Goal: Information Seeking & Learning: Find specific fact

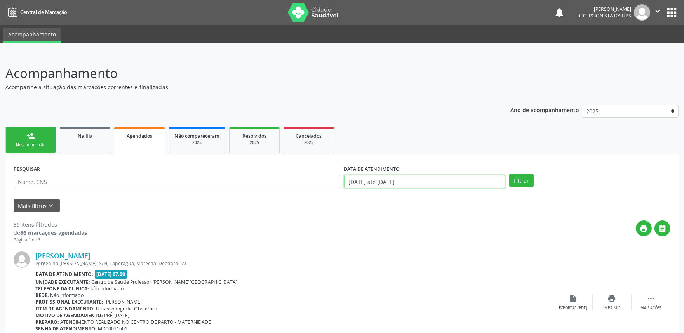
click at [436, 182] on input "09/10/2025 até 29/11/2025" at bounding box center [424, 181] width 161 height 13
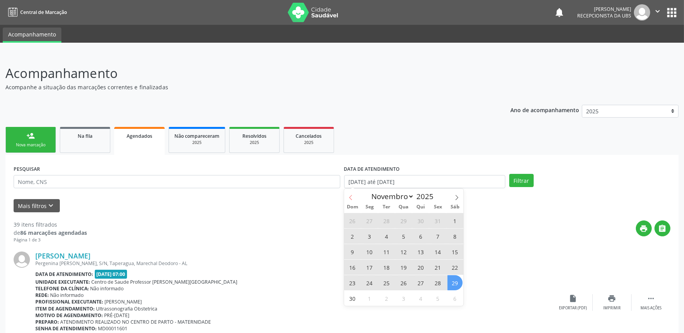
click at [352, 195] on icon at bounding box center [350, 197] width 5 height 5
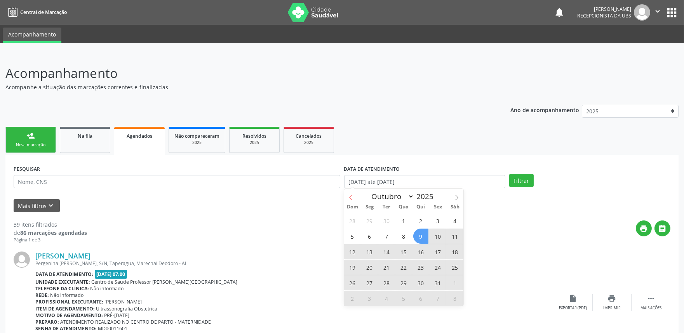
click at [350, 198] on icon at bounding box center [350, 197] width 3 height 5
select select "8"
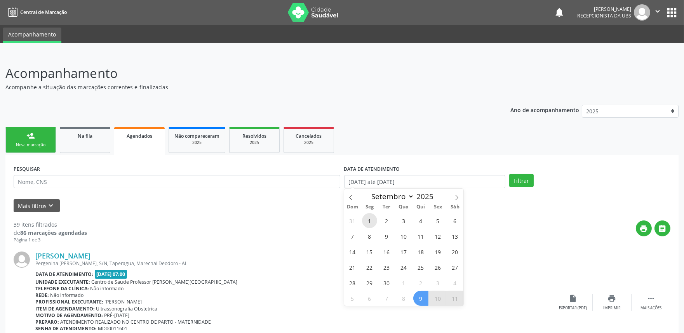
click at [372, 221] on span "1" at bounding box center [369, 220] width 15 height 15
type input "01/09/2025"
click at [452, 200] on span at bounding box center [456, 195] width 13 height 13
select select "10"
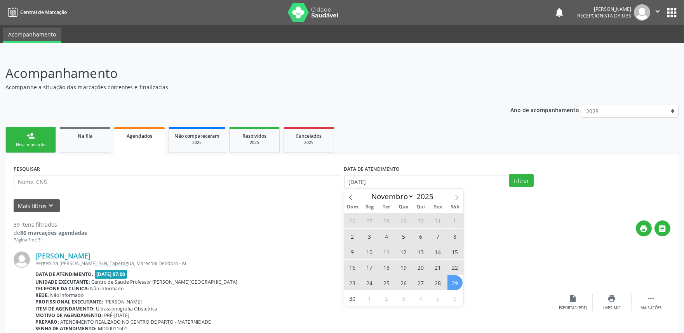
click at [453, 283] on span "29" at bounding box center [454, 282] width 15 height 15
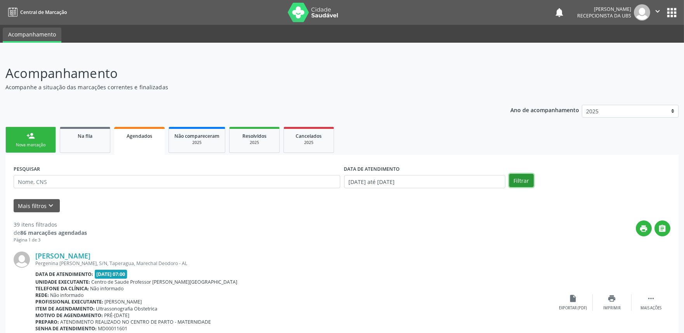
click at [519, 183] on button "Filtrar" at bounding box center [521, 180] width 24 height 13
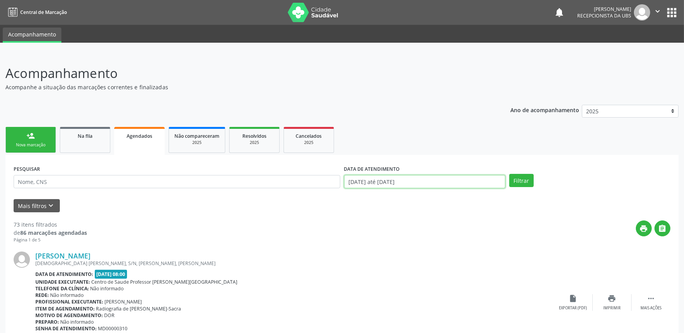
click at [452, 181] on input "01/09/2025 até 29/11/2025" at bounding box center [424, 181] width 161 height 13
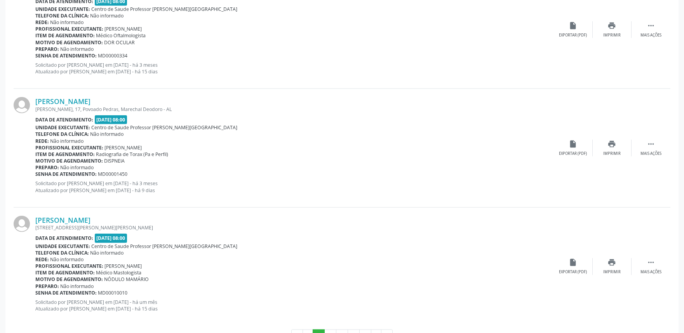
scroll to position [1724, 0]
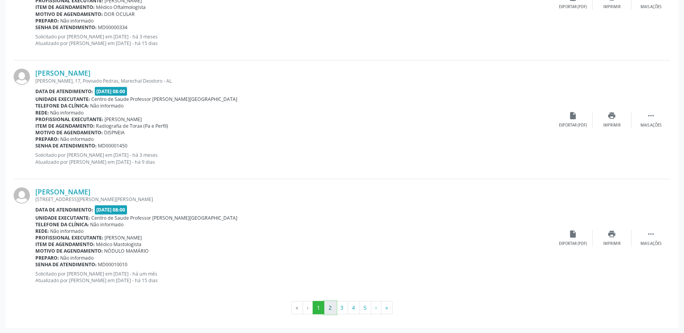
click at [331, 304] on button "2" at bounding box center [330, 307] width 12 height 13
click at [319, 309] on button "1" at bounding box center [319, 307] width 12 height 13
click at [329, 304] on button "2" at bounding box center [330, 307] width 12 height 13
click at [341, 308] on button "3" at bounding box center [342, 307] width 12 height 13
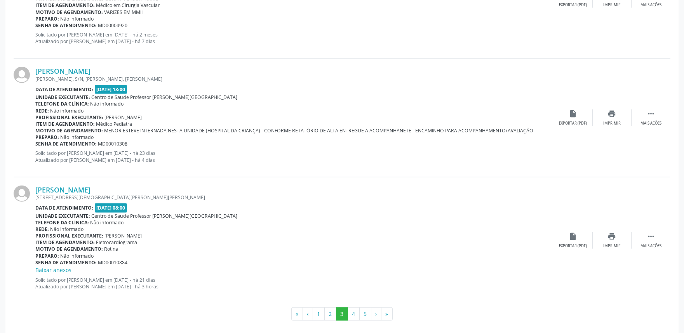
scroll to position [1732, 0]
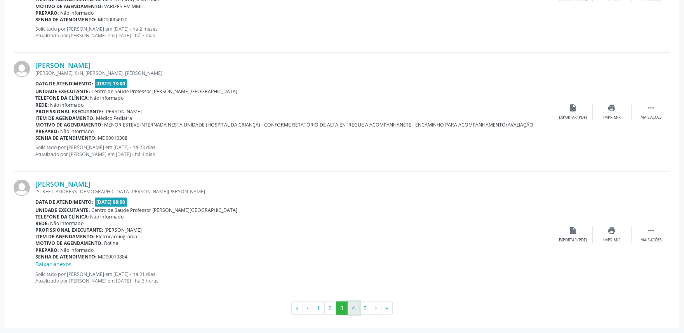
click at [356, 308] on button "4" at bounding box center [353, 308] width 12 height 13
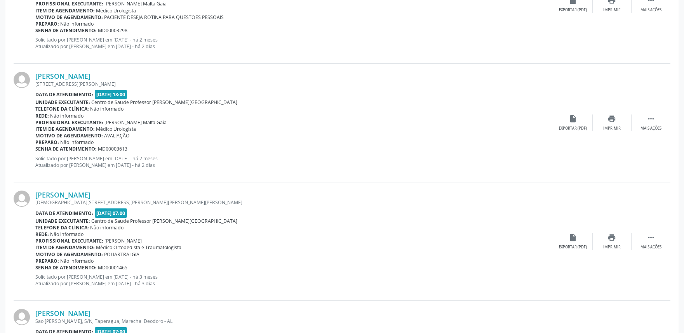
scroll to position [304, 0]
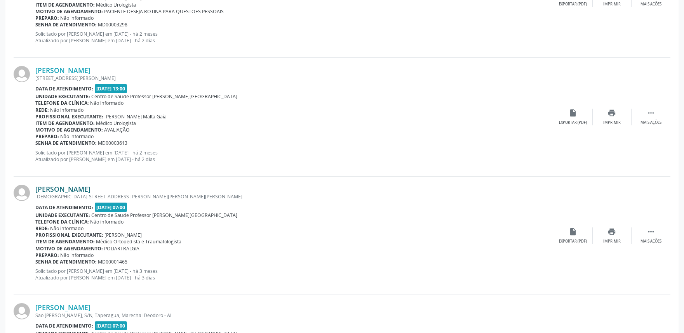
click at [89, 192] on link "[PERSON_NAME]" at bounding box center [62, 189] width 55 height 9
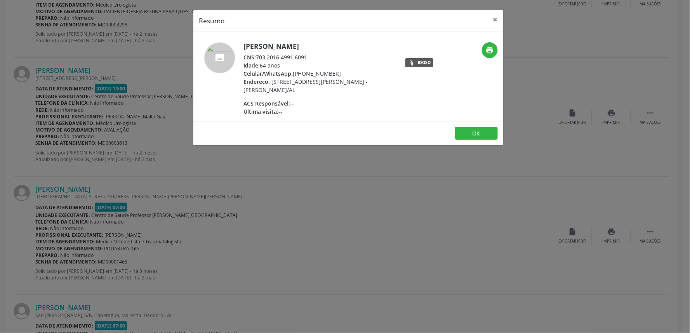
click at [257, 228] on div "Resumo × Maria Jose da Silva Santos CNS: 703 2016 4991 6091 Idade: 64 anos Celu…" at bounding box center [345, 166] width 690 height 333
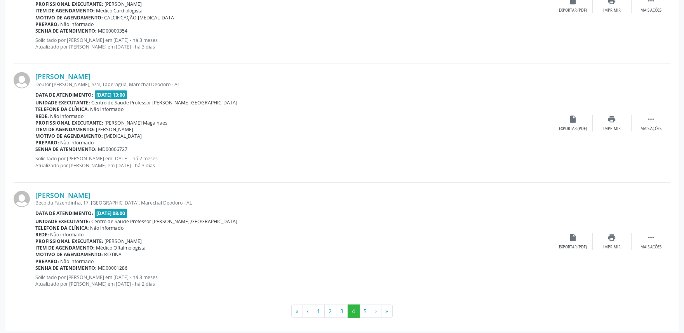
scroll to position [1740, 0]
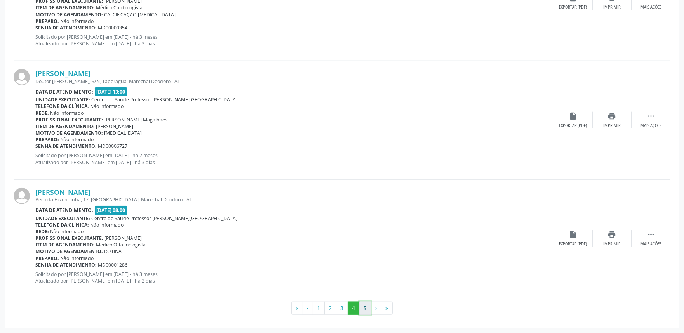
click at [364, 306] on button "5" at bounding box center [365, 308] width 12 height 13
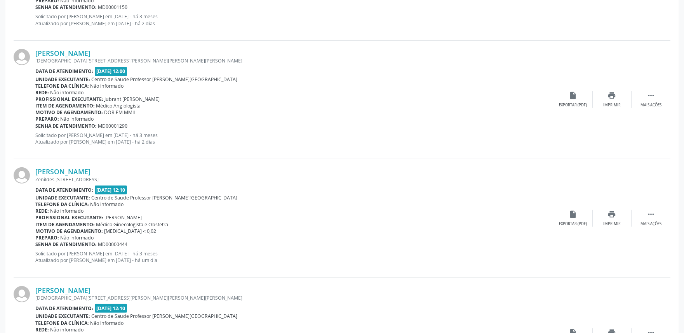
scroll to position [695, 0]
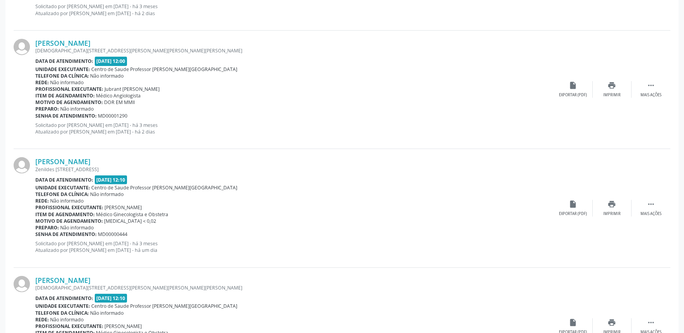
click at [680, 161] on div "Acompanhamento Acompanhe a situação das marcações correntes e finalizadas Relat…" at bounding box center [342, 249] width 684 height 1783
drag, startPoint x: 680, startPoint y: 167, endPoint x: 680, endPoint y: 174, distance: 6.6
click at [680, 173] on div "Acompanhamento Acompanhe a situação das marcações correntes e finalizadas Relat…" at bounding box center [342, 249] width 684 height 1783
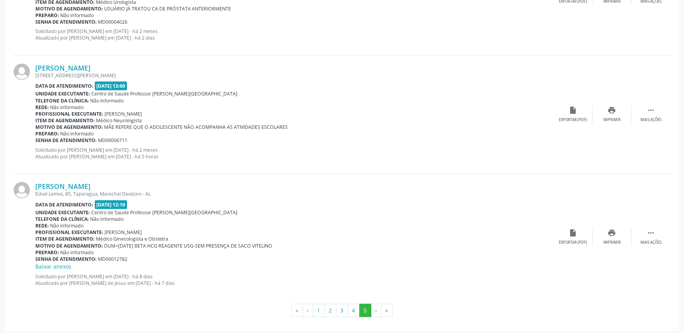
scroll to position [1503, 0]
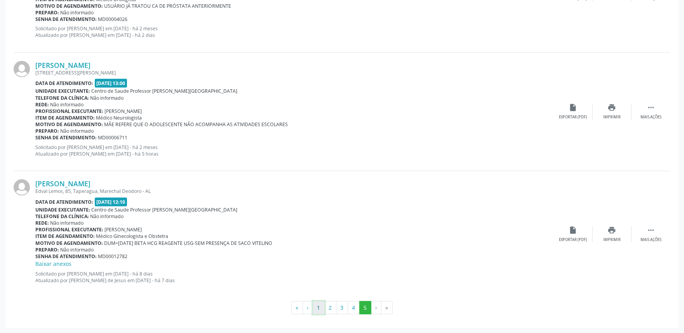
click at [316, 309] on button "1" at bounding box center [319, 307] width 12 height 13
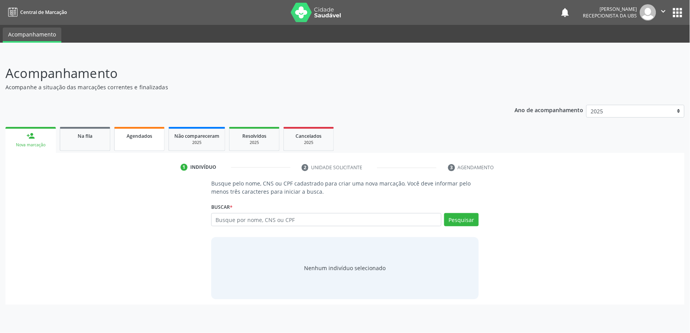
click at [131, 142] on link "Agendados" at bounding box center [139, 139] width 50 height 24
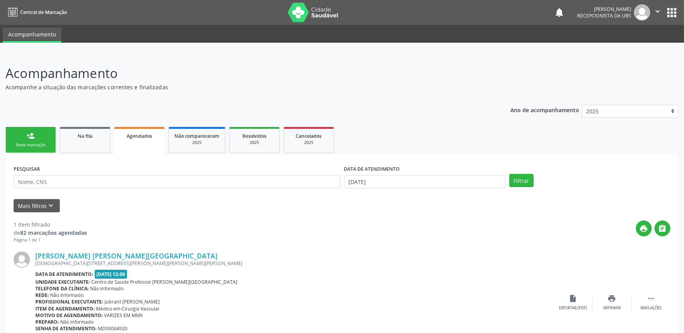
click at [131, 142] on link "Agendados" at bounding box center [139, 141] width 50 height 28
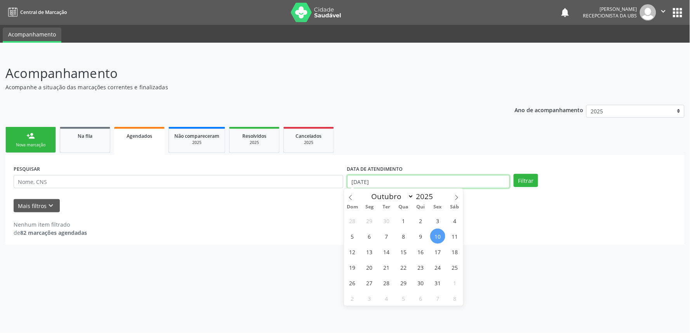
click at [426, 179] on input "[DATE]" at bounding box center [428, 181] width 163 height 13
click at [406, 219] on span "1" at bounding box center [403, 220] width 15 height 15
type input "01/10/2025"
click at [457, 196] on icon at bounding box center [456, 197] width 5 height 5
select select "10"
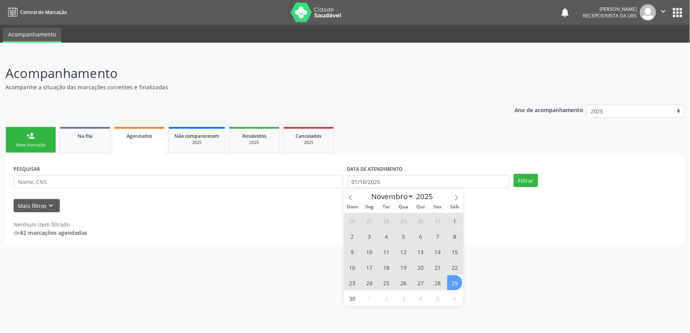
click at [456, 284] on span "29" at bounding box center [454, 282] width 15 height 15
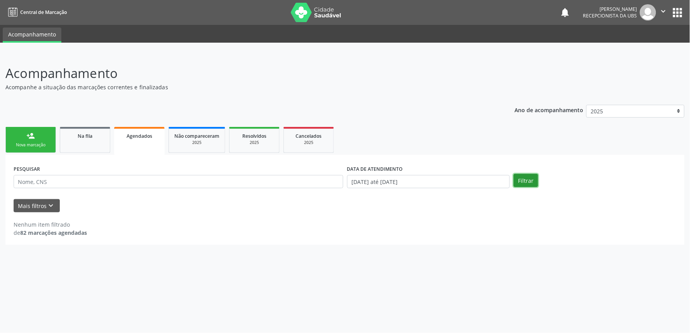
click at [530, 181] on button "Filtrar" at bounding box center [526, 180] width 24 height 13
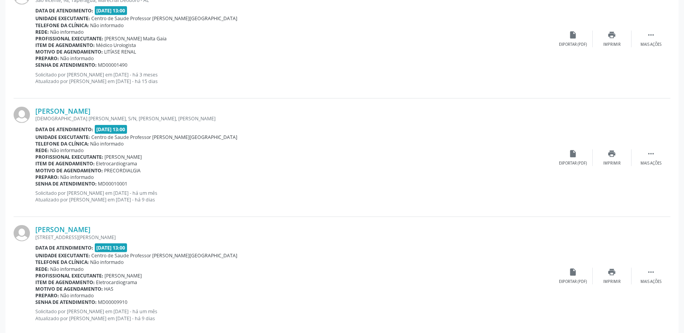
scroll to position [1582, 0]
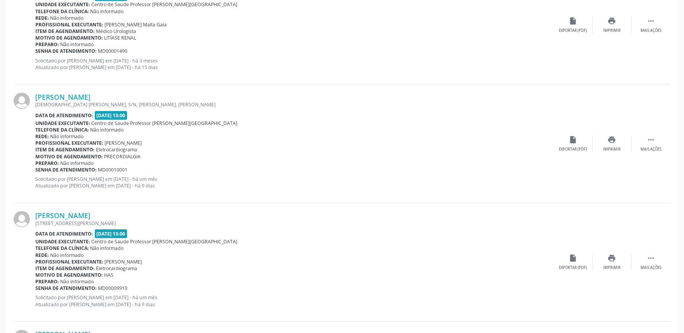
drag, startPoint x: 678, startPoint y: 290, endPoint x: 678, endPoint y: 312, distance: 21.7
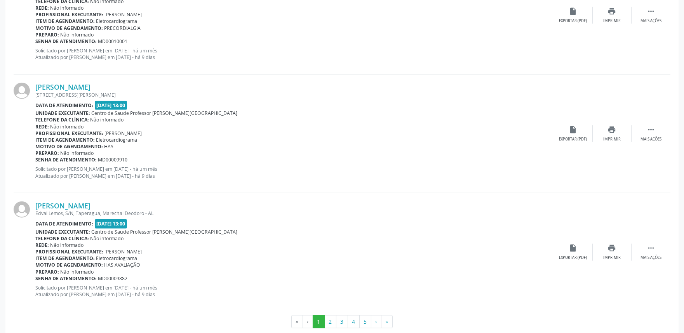
scroll to position [1724, 0]
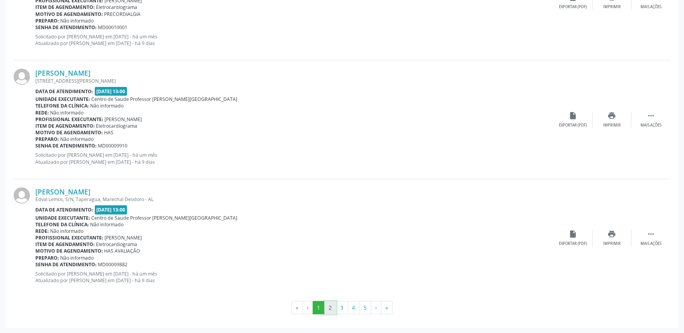
click at [335, 306] on button "2" at bounding box center [330, 307] width 12 height 13
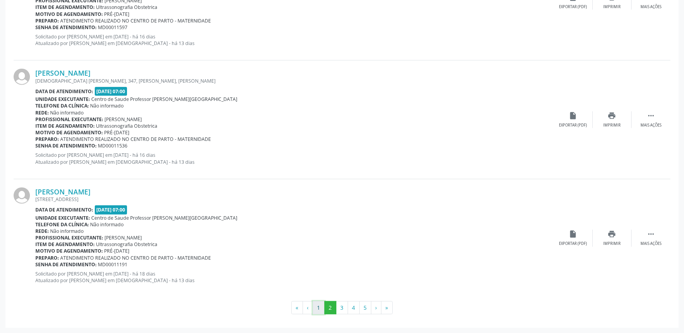
click at [320, 307] on button "1" at bounding box center [319, 307] width 12 height 13
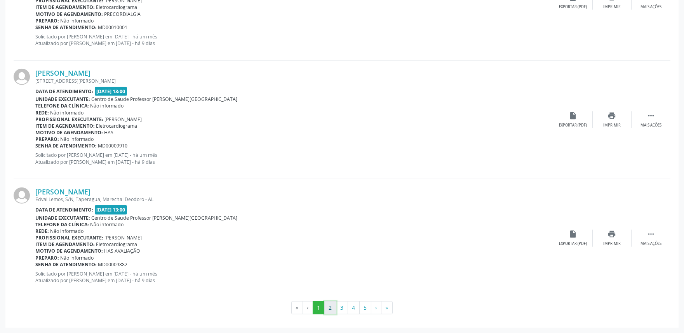
click at [329, 311] on button "2" at bounding box center [330, 307] width 12 height 13
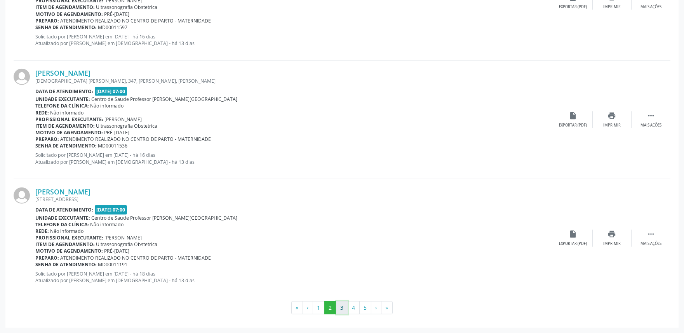
click at [344, 307] on button "3" at bounding box center [342, 307] width 12 height 13
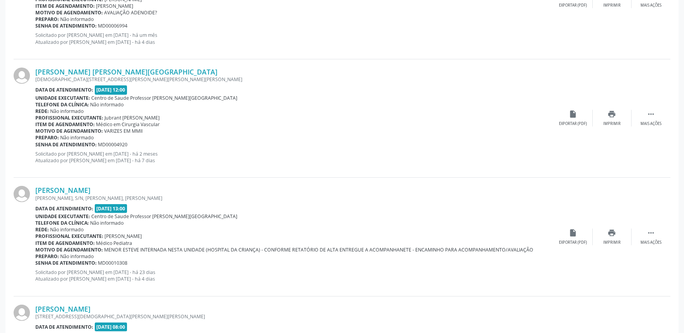
scroll to position [661, 0]
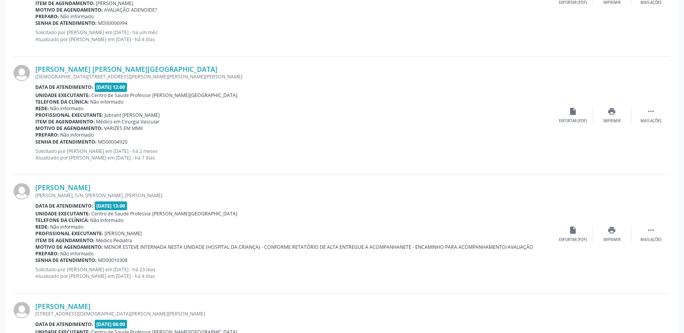
drag, startPoint x: 672, startPoint y: 133, endPoint x: 670, endPoint y: 119, distance: 14.4
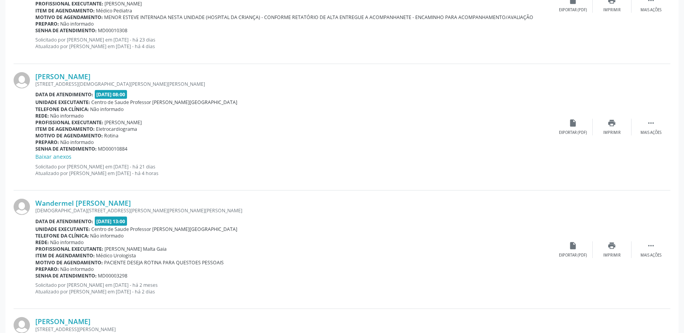
scroll to position [947, 0]
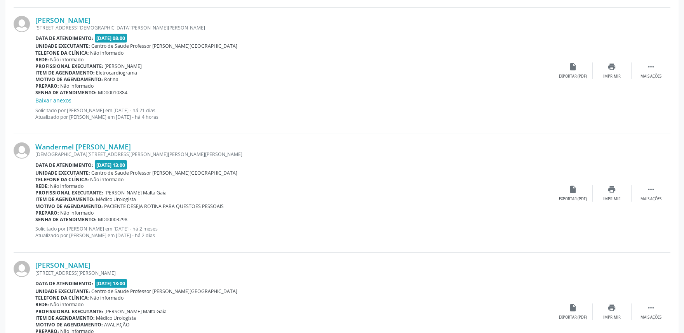
click at [612, 82] on div "Maria Nelma Souza de Lima Rua Pergentina Pedrosa, 8, Taperaguá, Marechal Deodor…" at bounding box center [342, 71] width 657 height 127
click at [606, 65] on div "print Imprimir" at bounding box center [611, 71] width 39 height 17
click at [90, 17] on link "[PERSON_NAME]" at bounding box center [62, 20] width 55 height 9
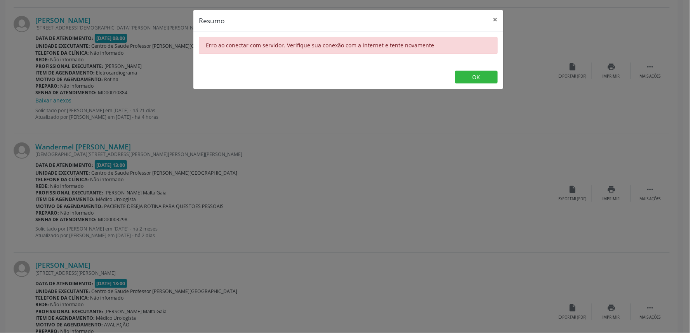
drag, startPoint x: 321, startPoint y: 129, endPoint x: 276, endPoint y: 130, distance: 44.3
click at [276, 130] on div "Resumo × Erro ao conectar com servidor. Verifique sua conexão com a internet e …" at bounding box center [345, 166] width 690 height 333
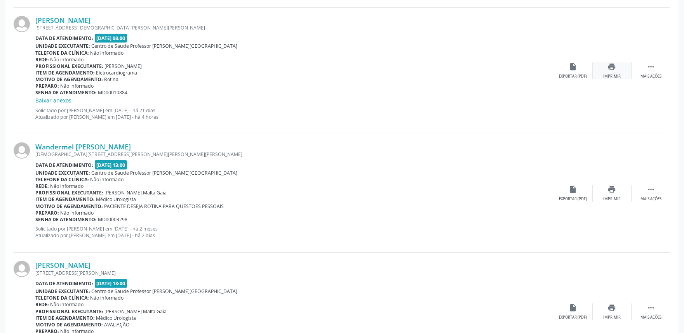
click at [613, 74] on div "Imprimir" at bounding box center [611, 76] width 17 height 5
click at [90, 19] on link "[PERSON_NAME]" at bounding box center [62, 20] width 55 height 9
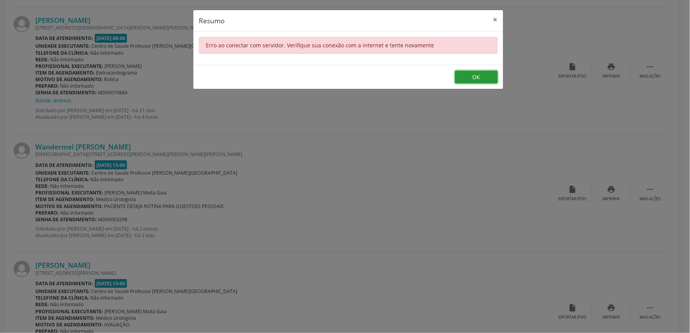
click at [466, 81] on button "OK" at bounding box center [476, 77] width 43 height 13
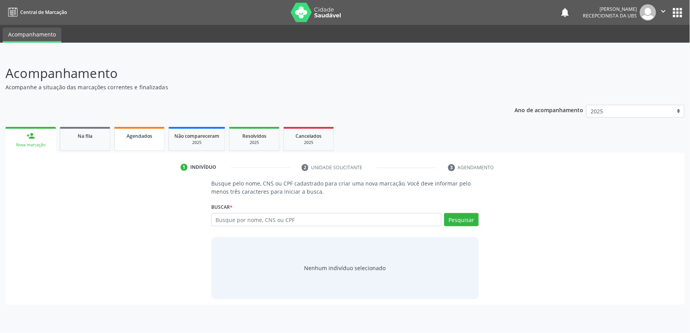
click at [144, 149] on link "Agendados" at bounding box center [139, 139] width 50 height 24
select select "9"
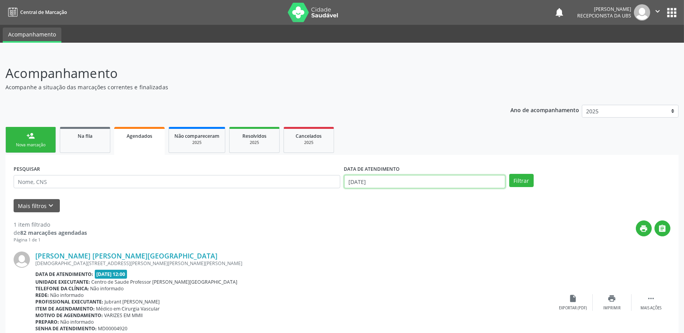
click at [411, 181] on input "[DATE]" at bounding box center [424, 181] width 161 height 13
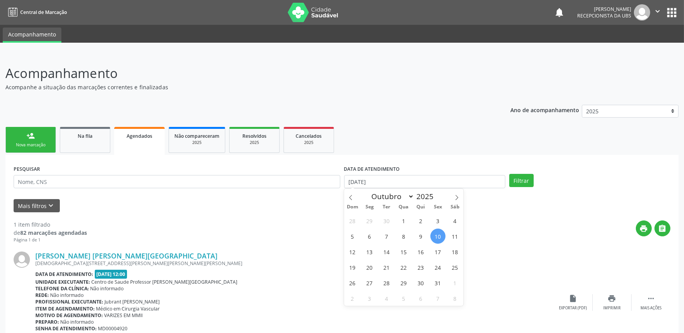
click at [440, 234] on span "10" at bounding box center [437, 236] width 15 height 15
type input "[DATE]"
click at [452, 197] on span at bounding box center [456, 195] width 13 height 13
select select "10"
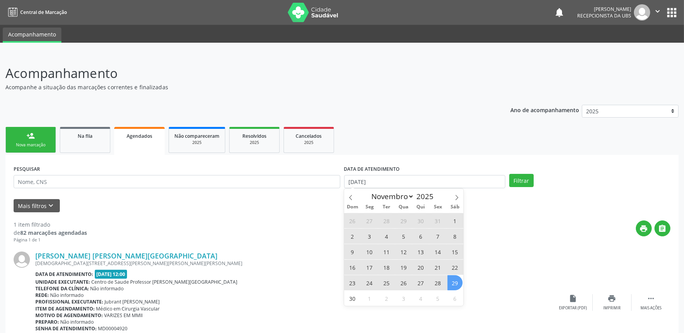
click at [456, 278] on span "29" at bounding box center [454, 282] width 15 height 15
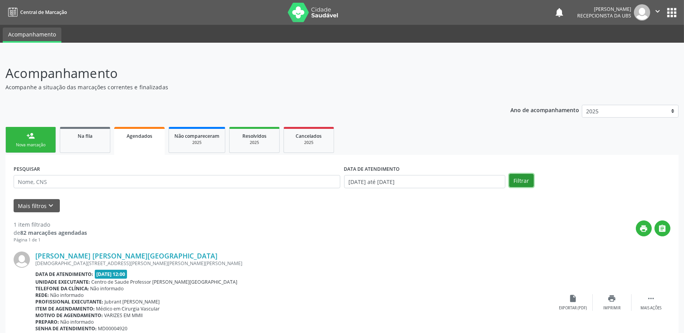
click at [521, 180] on button "Filtrar" at bounding box center [521, 180] width 24 height 13
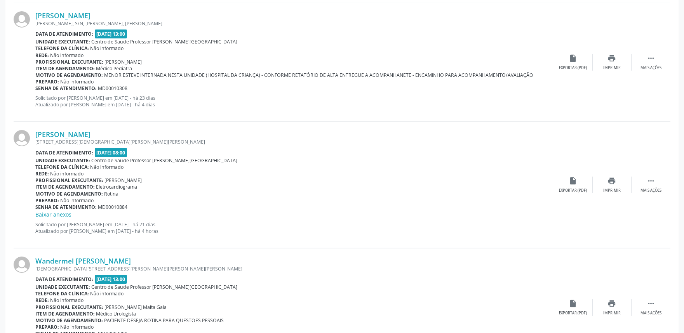
scroll to position [407, 0]
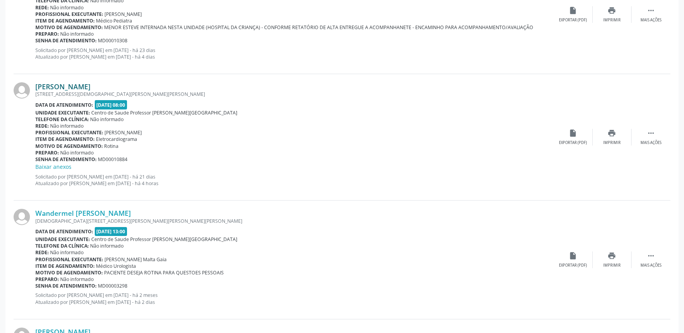
click at [90, 83] on link "[PERSON_NAME]" at bounding box center [62, 86] width 55 height 9
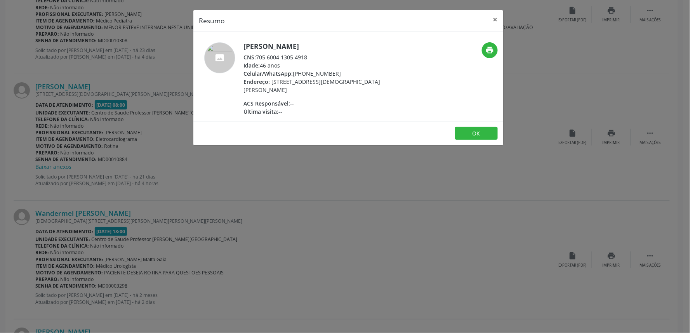
drag, startPoint x: 258, startPoint y: 56, endPoint x: 314, endPoint y: 57, distance: 56.3
click at [314, 57] on div "CNS: 705 6004 1305 4918" at bounding box center [318, 57] width 151 height 8
copy div "705 6004 1305 4918"
click at [402, 160] on div "Resumo × Maria Nelma Souza de Lima CNS: 705 6004 1305 4918 Idade: 46 anos Celul…" at bounding box center [345, 166] width 690 height 333
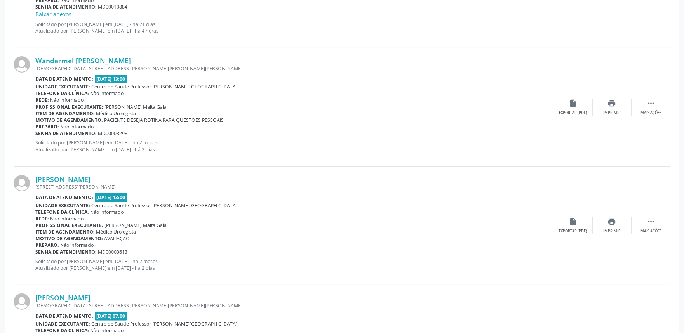
scroll to position [562, 0]
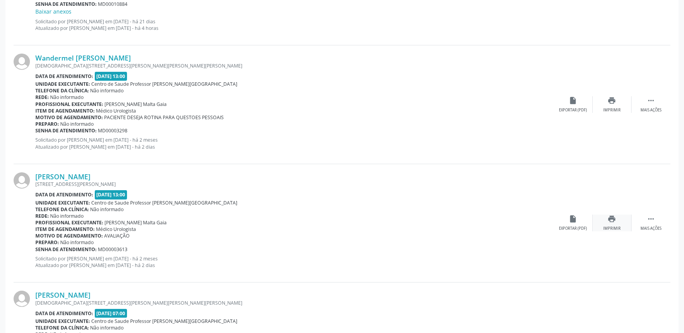
click at [618, 217] on div "print Imprimir" at bounding box center [611, 223] width 39 height 17
click at [88, 175] on link "[PERSON_NAME]" at bounding box center [62, 176] width 55 height 9
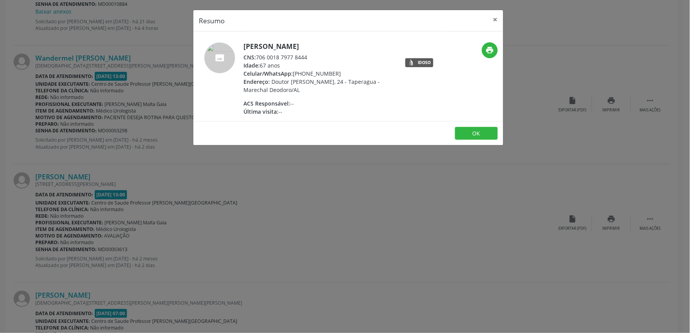
drag, startPoint x: 258, startPoint y: 56, endPoint x: 332, endPoint y: 59, distance: 73.4
click at [332, 59] on div "CNS: 706 0018 7977 8444" at bounding box center [318, 57] width 151 height 8
copy div "706 0018 7977 8444"
click at [215, 190] on div "Resumo × Paulo Ferreira de Oliveira CNS: 706 0018 7977 8444 Idade: 67 anos Celu…" at bounding box center [345, 166] width 690 height 333
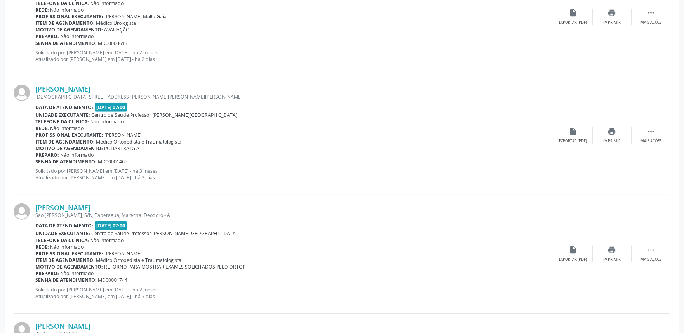
scroll to position [771, 0]
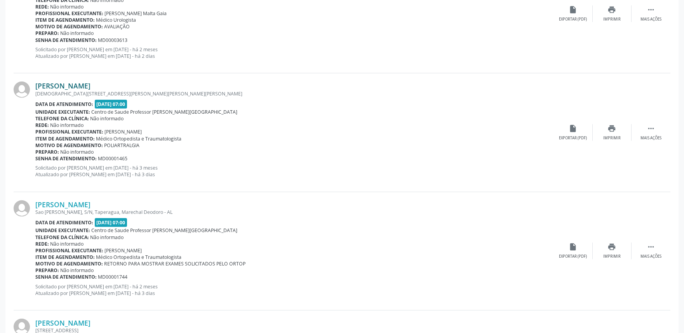
click at [74, 83] on link "[PERSON_NAME]" at bounding box center [62, 86] width 55 height 9
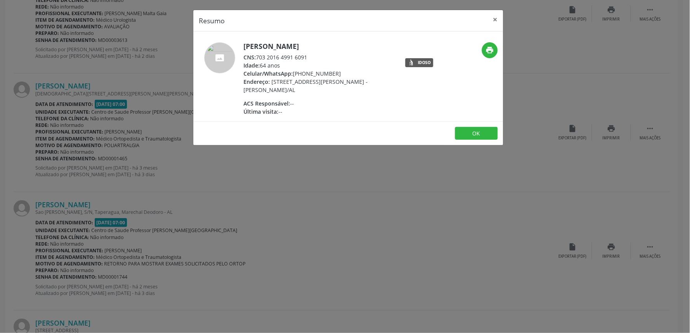
drag, startPoint x: 258, startPoint y: 57, endPoint x: 314, endPoint y: 56, distance: 56.7
click at [314, 56] on div "CNS: 703 2016 4991 6091" at bounding box center [318, 57] width 151 height 8
copy div "703 2016 4991 6091"
click at [459, 193] on div "Resumo × Maria Jose da Silva Santos CNS: 703 2016 4991 6091 Idade: 64 anos Celu…" at bounding box center [345, 166] width 690 height 333
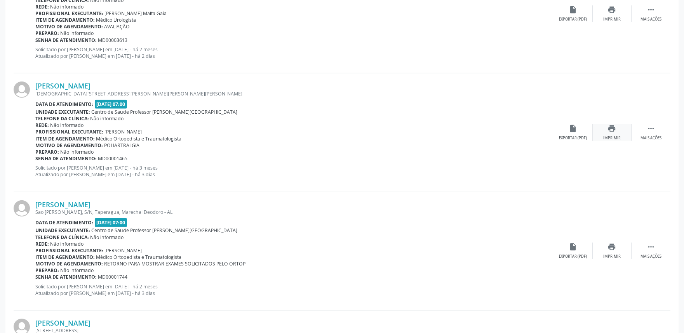
click at [617, 127] on div "print Imprimir" at bounding box center [611, 132] width 39 height 17
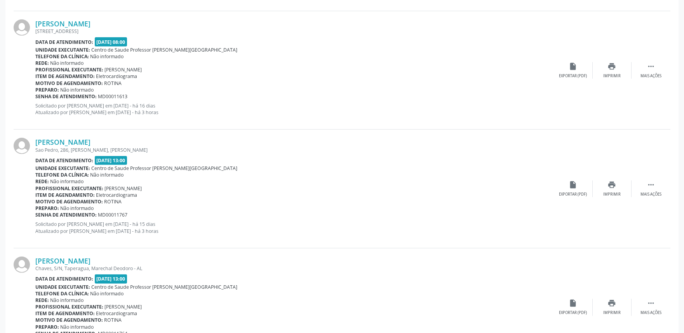
scroll to position [1073, 0]
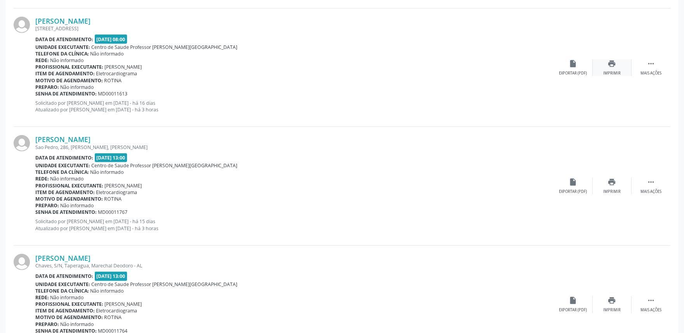
click at [610, 72] on div "Imprimir" at bounding box center [611, 73] width 17 height 5
click at [90, 21] on link "[PERSON_NAME]" at bounding box center [62, 21] width 55 height 9
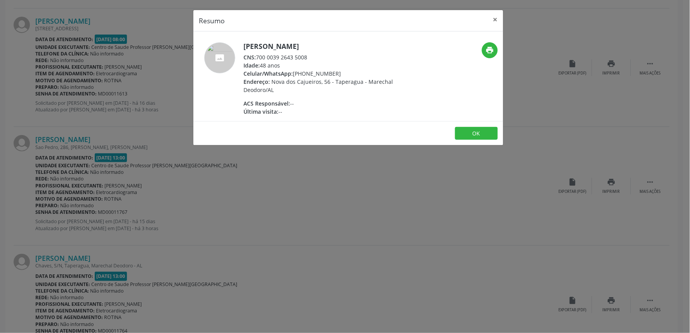
drag, startPoint x: 258, startPoint y: 55, endPoint x: 335, endPoint y: 57, distance: 77.3
click at [335, 57] on div "CNS: 700 0039 2643 5008" at bounding box center [318, 57] width 151 height 8
copy div "700 0039 2643 5008"
click at [408, 199] on div "Resumo × [PERSON_NAME] CNS: 700 0039 2643 5008 Idade: 48 anos Celular/WhatsApp:…" at bounding box center [345, 166] width 690 height 333
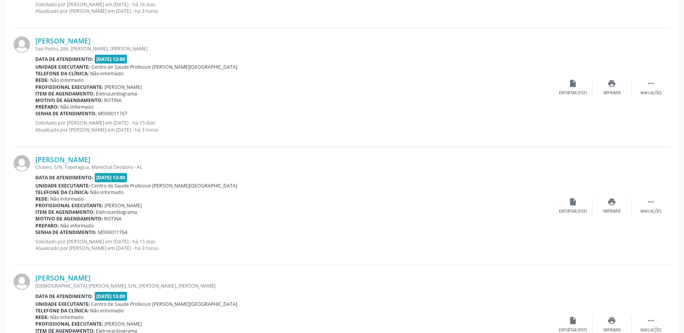
scroll to position [1181, 0]
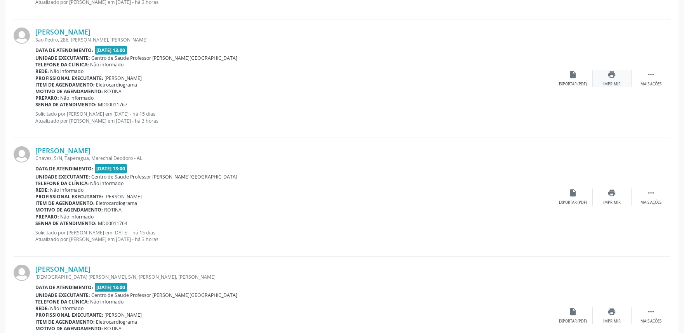
click at [611, 76] on icon "print" at bounding box center [612, 74] width 9 height 9
click at [90, 28] on link "[PERSON_NAME]" at bounding box center [62, 32] width 55 height 9
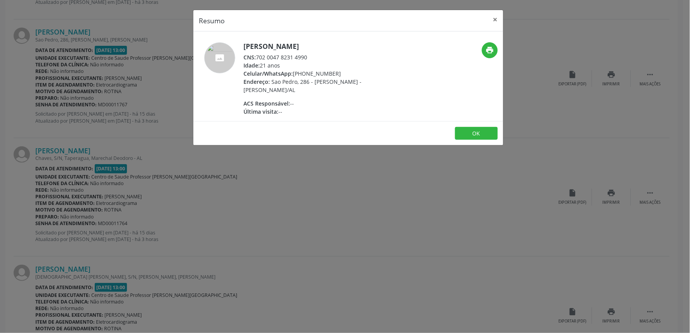
drag, startPoint x: 259, startPoint y: 56, endPoint x: 308, endPoint y: 61, distance: 49.6
click at [308, 61] on div "Carla Jamily de Melo Sena CNS: 702 0047 8231 4990 Idade: 21 anos Celular/WhatsA…" at bounding box center [318, 78] width 151 height 73
click at [256, 55] on span "CNS:" at bounding box center [249, 57] width 12 height 7
drag, startPoint x: 257, startPoint y: 56, endPoint x: 314, endPoint y: 57, distance: 57.1
click at [314, 57] on div "CNS: 702 0047 8231 4990" at bounding box center [318, 57] width 151 height 8
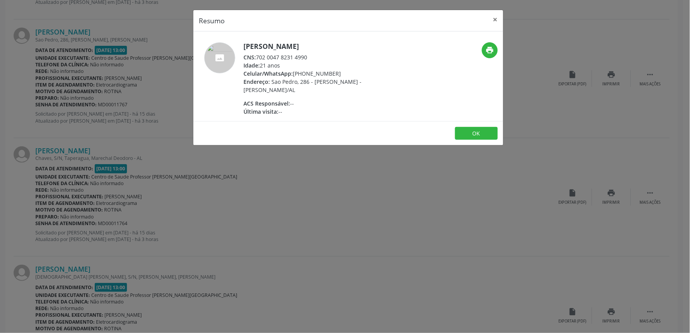
copy div "702 0047 8231 4990"
click at [172, 196] on div "Resumo × Carla Jamily de Melo Sena CNS: 702 0047 8231 4990 Idade: 21 anos Celul…" at bounding box center [345, 166] width 690 height 333
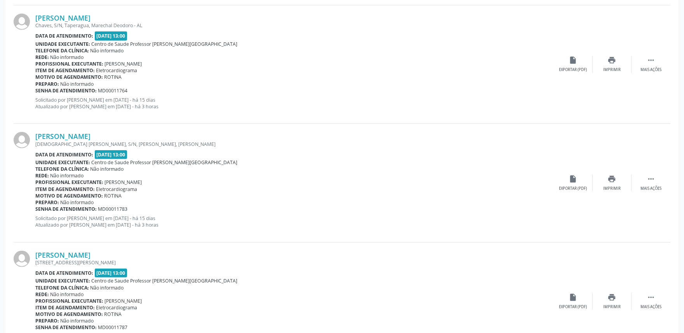
scroll to position [1319, 0]
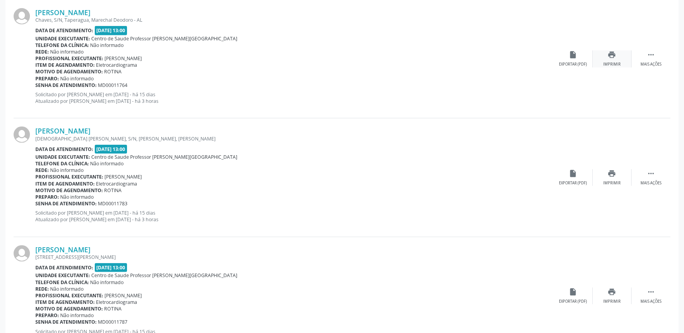
click at [607, 59] on div "print Imprimir" at bounding box center [611, 58] width 39 height 17
click at [90, 10] on link "[PERSON_NAME]" at bounding box center [62, 12] width 55 height 9
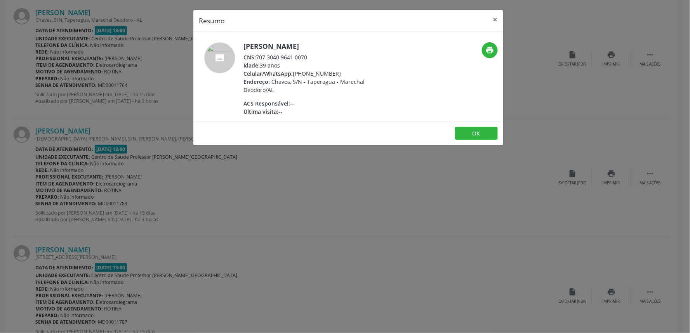
drag, startPoint x: 258, startPoint y: 57, endPoint x: 313, endPoint y: 57, distance: 55.5
click at [313, 57] on div "CNS: 707 3040 9641 0070" at bounding box center [318, 57] width 151 height 8
copy div "707 3040 9641 0070"
click at [369, 242] on div "Resumo × Ana Paula Alexandre da Silva CNS: 707 3040 9641 0070 Idade: 39 anos Ce…" at bounding box center [345, 166] width 690 height 333
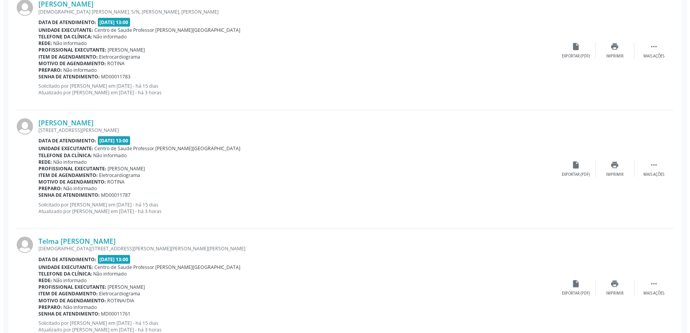
scroll to position [1449, 0]
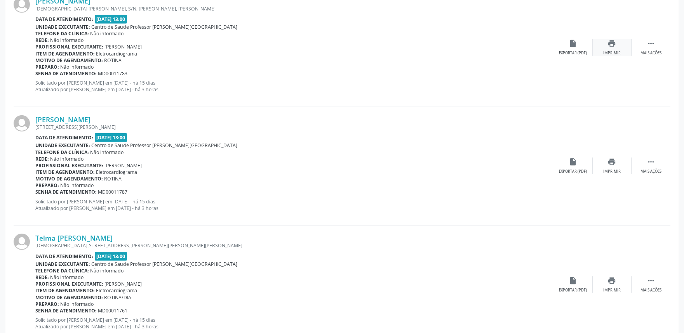
click at [615, 40] on icon "print" at bounding box center [612, 43] width 9 height 9
click at [106, 5] on div "[DEMOGRAPHIC_DATA] [PERSON_NAME], S/N, [PERSON_NAME], [PERSON_NAME]" at bounding box center [294, 8] width 518 height 7
click at [90, 2] on link "[PERSON_NAME]" at bounding box center [62, 1] width 55 height 9
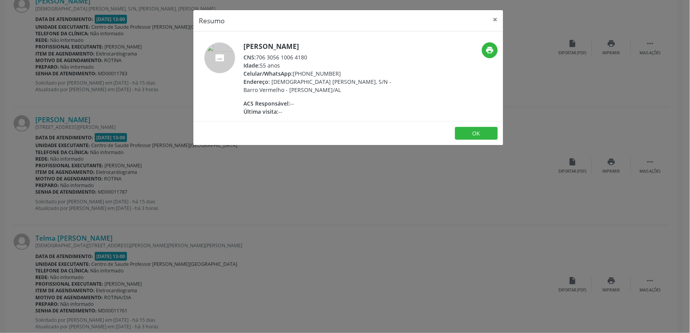
drag, startPoint x: 258, startPoint y: 56, endPoint x: 329, endPoint y: 59, distance: 71.5
click at [329, 59] on div "CNS: 706 3056 1006 4180" at bounding box center [318, 57] width 151 height 8
copy div "706 3056 1006 4180"
click at [208, 210] on div "Resumo × Anerice Rosa de Oliveira Moura CNS: 706 3056 1006 4180 Idade: 55 anos …" at bounding box center [345, 166] width 690 height 333
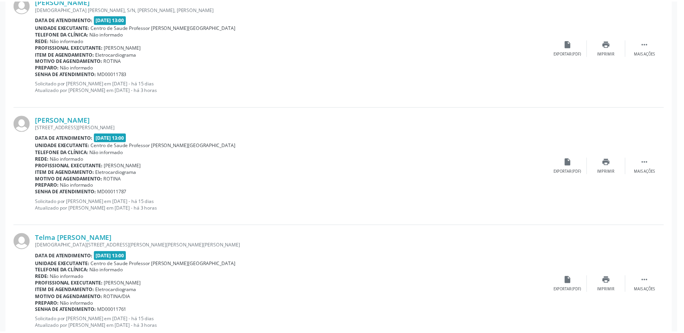
scroll to position [1445, 0]
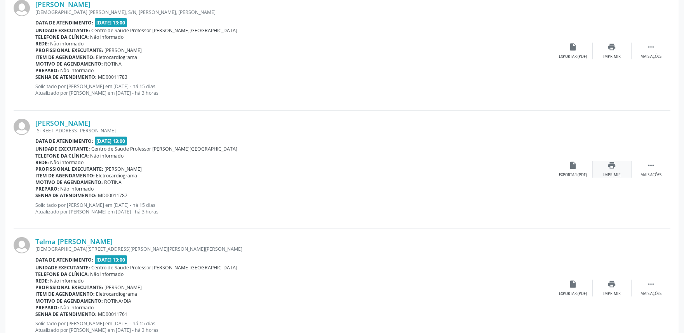
click at [612, 175] on div "Imprimir" at bounding box center [611, 174] width 17 height 5
click at [76, 125] on link "[PERSON_NAME]" at bounding box center [62, 123] width 55 height 9
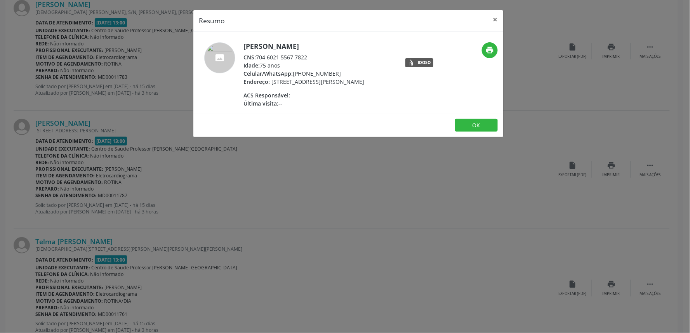
drag, startPoint x: 259, startPoint y: 56, endPoint x: 301, endPoint y: 59, distance: 42.0
click at [301, 59] on div "CNS: 704 6021 5567 7822" at bounding box center [303, 57] width 121 height 8
drag, startPoint x: 257, startPoint y: 57, endPoint x: 311, endPoint y: 57, distance: 54.4
click at [311, 57] on div "CNS: 704 6021 5567 7822" at bounding box center [303, 57] width 121 height 8
copy div "704 6021 5567 7822"
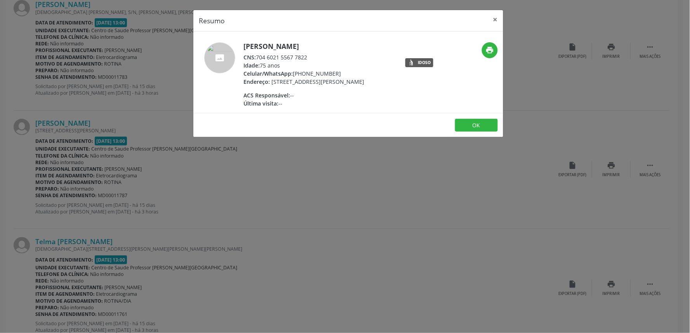
click at [145, 192] on div "Resumo × [PERSON_NAME] CNS: 704 6021 5567 7822 Idade: 75 anos Celular/WhatsApp:…" at bounding box center [345, 166] width 690 height 333
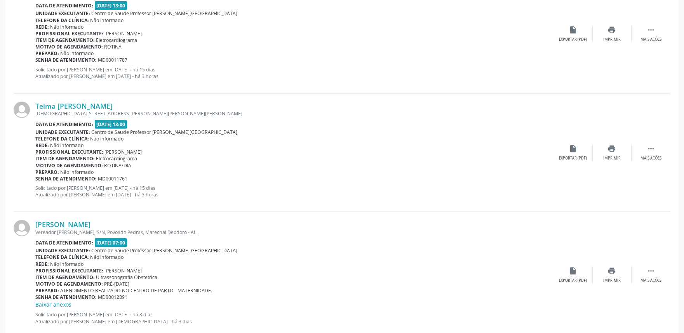
scroll to position [1612, 0]
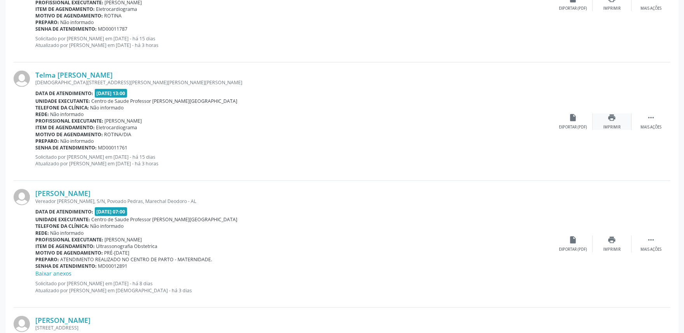
click at [617, 126] on div "Imprimir" at bounding box center [611, 127] width 17 height 5
click at [92, 75] on link "Telma [PERSON_NAME]" at bounding box center [73, 75] width 77 height 9
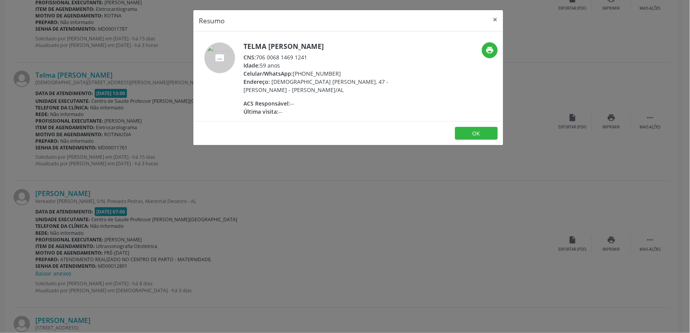
drag, startPoint x: 258, startPoint y: 55, endPoint x: 309, endPoint y: 60, distance: 51.8
click at [309, 60] on div "CNS: 706 0068 1469 1241" at bounding box center [318, 57] width 151 height 8
copy div "706 0068 1469 1241"
click at [256, 206] on div "Resumo × Telma Nubia Ferreira da Silva CNS: 706 0068 1469 1241 Idade: 59 anos C…" at bounding box center [345, 166] width 690 height 333
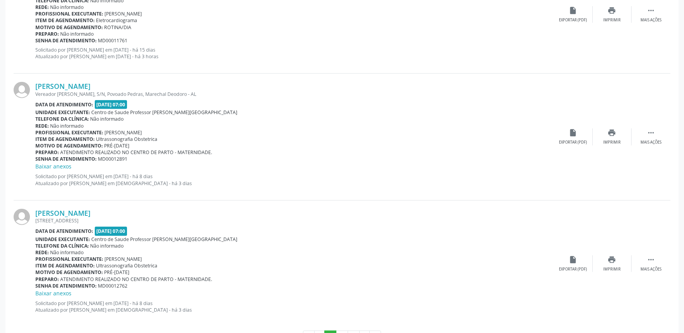
scroll to position [1748, 0]
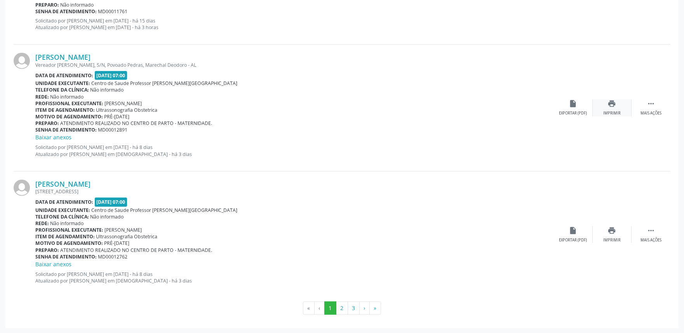
click at [609, 106] on icon "print" at bounding box center [612, 103] width 9 height 9
click at [76, 56] on link "[PERSON_NAME]" at bounding box center [62, 57] width 55 height 9
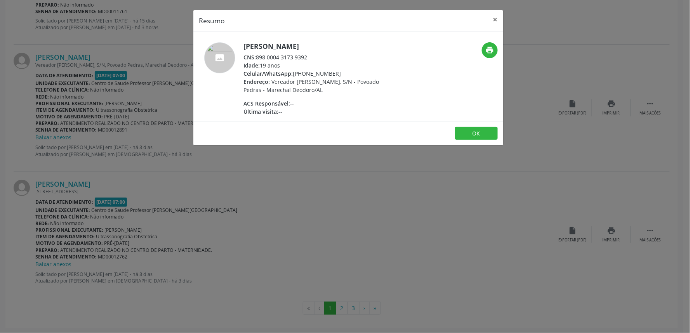
drag, startPoint x: 256, startPoint y: 57, endPoint x: 328, endPoint y: 59, distance: 71.9
click at [328, 59] on div "CNS: 898 0004 3173 9392" at bounding box center [318, 57] width 151 height 8
copy div "898 0004 3173 9392"
click at [130, 88] on div "Resumo × Maria Thainá Gomes Correia CNS: 898 0004 3173 9392 Idade: 19 anos Celu…" at bounding box center [345, 166] width 690 height 333
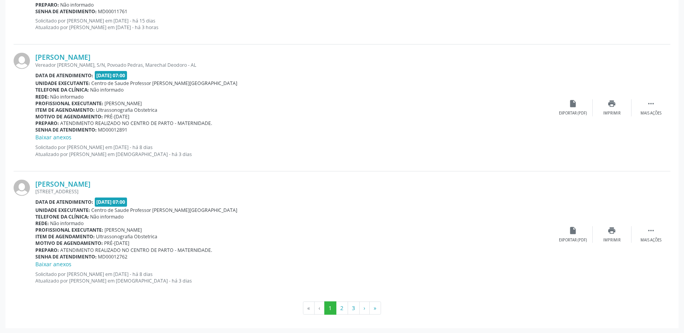
click at [615, 243] on div "Marta Maria da Silva Ferreira São Vicente, 65, Taperagua, Marechal Deodoro - AL…" at bounding box center [342, 235] width 657 height 126
click at [615, 233] on icon "print" at bounding box center [612, 230] width 9 height 9
click at [342, 307] on button "2" at bounding box center [342, 308] width 12 height 13
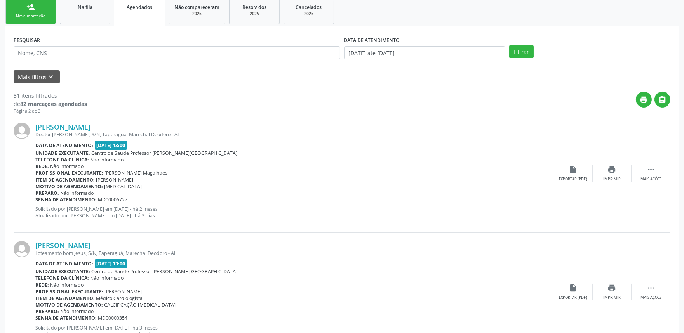
scroll to position [146, 0]
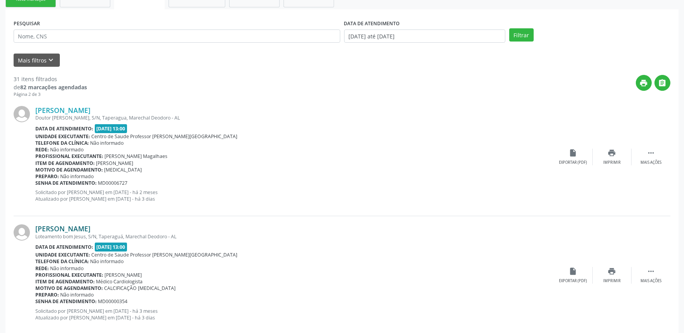
click at [90, 226] on link "[PERSON_NAME]" at bounding box center [62, 228] width 55 height 9
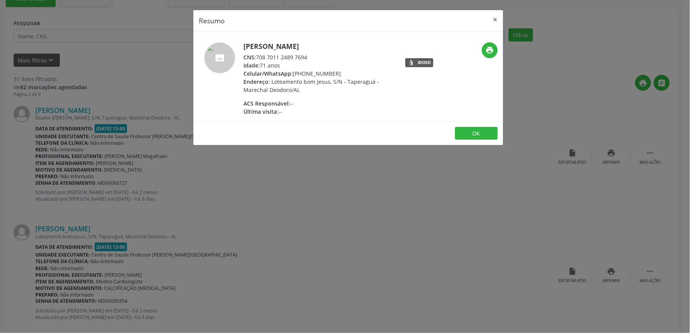
click at [297, 249] on div "Resumo × Tania Maria Barbosa do Nascimento CNS: 708 7011 2489 7694 Idade: 71 an…" at bounding box center [345, 166] width 690 height 333
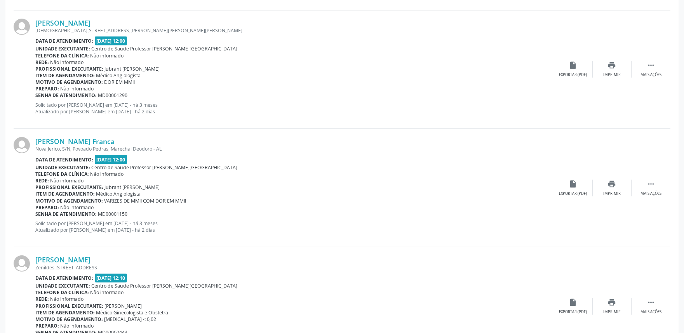
scroll to position [955, 0]
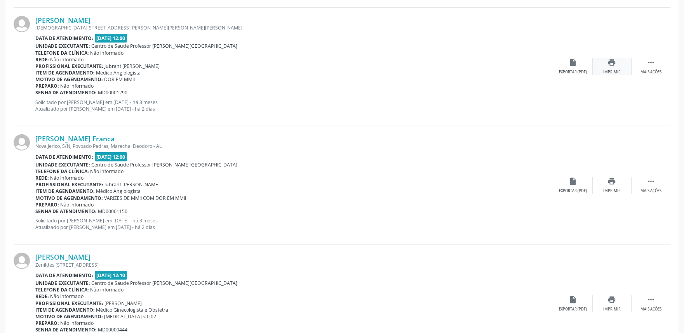
click at [610, 64] on icon "print" at bounding box center [612, 62] width 9 height 9
click at [81, 17] on link "[PERSON_NAME]" at bounding box center [62, 20] width 55 height 9
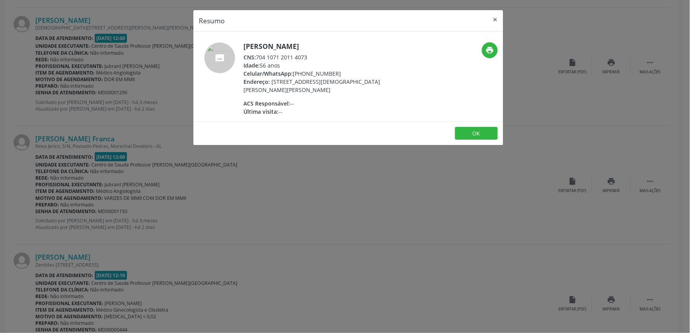
drag, startPoint x: 257, startPoint y: 57, endPoint x: 323, endPoint y: 54, distance: 66.0
click at [323, 54] on div "CNS: 704 1071 2011 4073" at bounding box center [318, 57] width 151 height 8
click at [155, 144] on div "Resumo × Josefa Albertina Soares da Silva CNS: 704 1071 2011 4073 Idade: 56 ano…" at bounding box center [345, 166] width 690 height 333
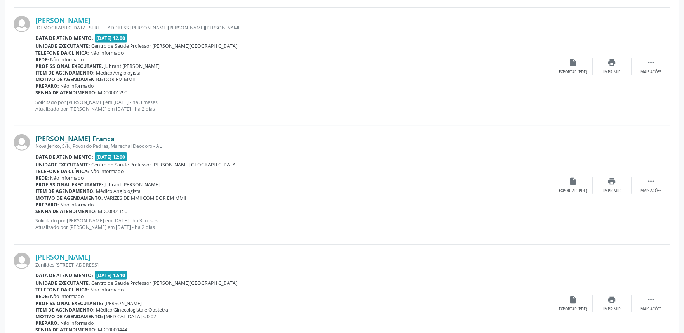
click at [90, 140] on link "[PERSON_NAME] Franca" at bounding box center [74, 138] width 79 height 9
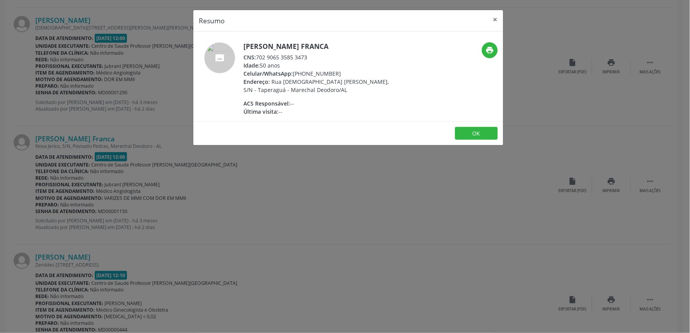
click at [258, 56] on div "CNS: 702 9065 3585 3473" at bounding box center [318, 57] width 151 height 8
drag, startPoint x: 258, startPoint y: 56, endPoint x: 316, endPoint y: 54, distance: 57.5
click at [316, 54] on div "CNS: 702 9065 3585 3473" at bounding box center [318, 57] width 151 height 8
click at [205, 177] on div "Resumo × Arlene dos Santos Franca CNS: 702 9065 3585 3473 Idade: 50 anos Celula…" at bounding box center [345, 166] width 690 height 333
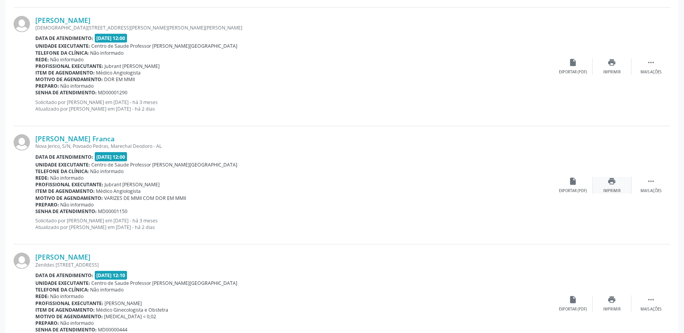
click at [617, 188] on div "Imprimir" at bounding box center [611, 190] width 17 height 5
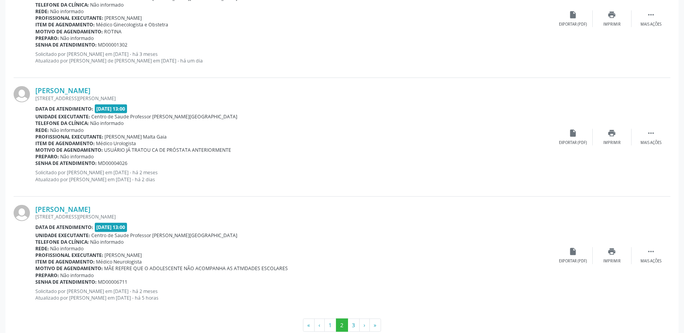
scroll to position [1721, 0]
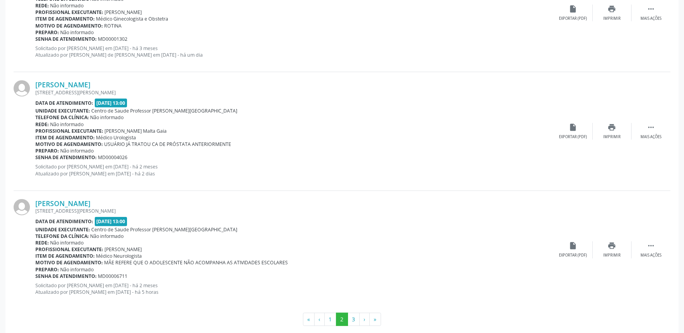
drag, startPoint x: 676, startPoint y: 300, endPoint x: 686, endPoint y: 303, distance: 10.2
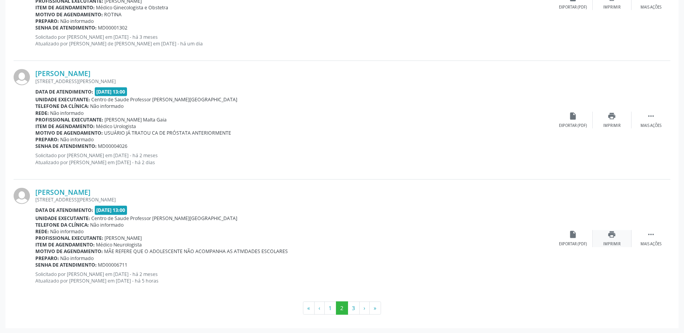
click at [611, 237] on icon "print" at bounding box center [612, 234] width 9 height 9
click at [88, 193] on link "[PERSON_NAME]" at bounding box center [62, 192] width 55 height 9
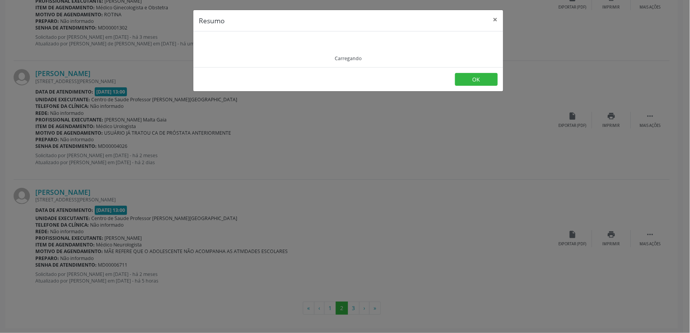
click at [164, 121] on div "Resumo × Carregando OK" at bounding box center [345, 166] width 690 height 333
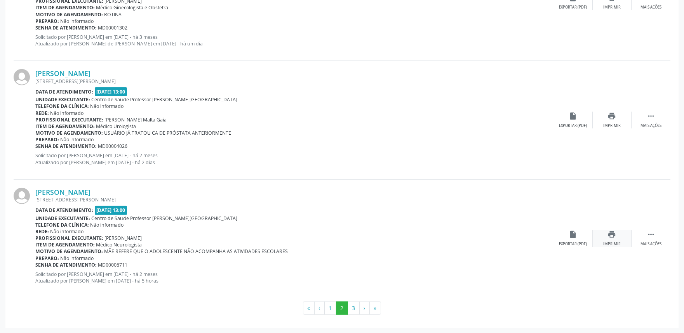
click at [616, 237] on div "print Imprimir" at bounding box center [611, 238] width 39 height 17
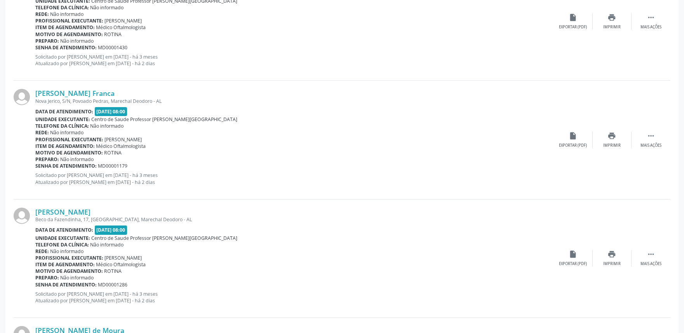
scroll to position [0, 0]
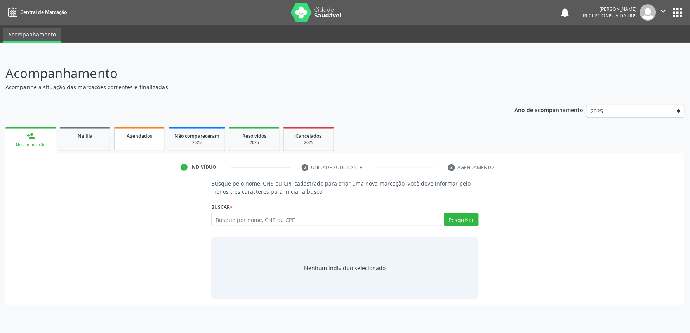
click at [134, 140] on link "Agendados" at bounding box center [139, 139] width 50 height 24
select select "9"
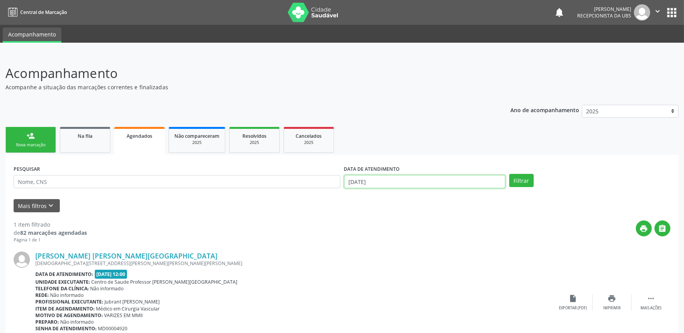
click at [418, 184] on input "[DATE]" at bounding box center [424, 181] width 161 height 13
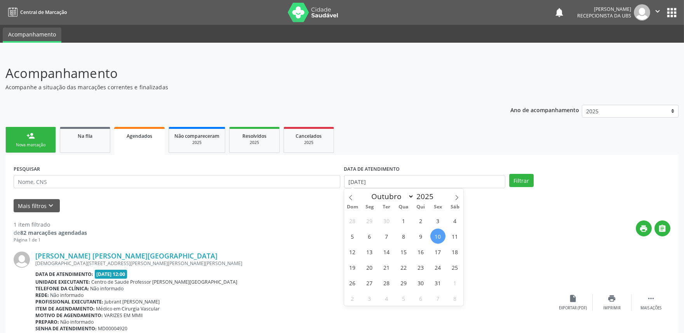
click at [439, 237] on span "10" at bounding box center [437, 236] width 15 height 15
type input "[DATE]"
click at [459, 200] on span at bounding box center [456, 195] width 13 height 13
select select "10"
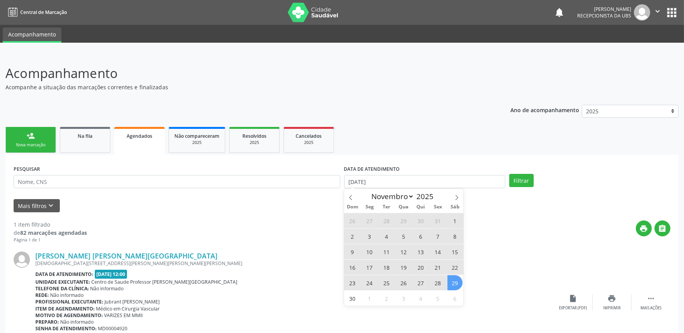
click at [455, 282] on span "29" at bounding box center [454, 282] width 15 height 15
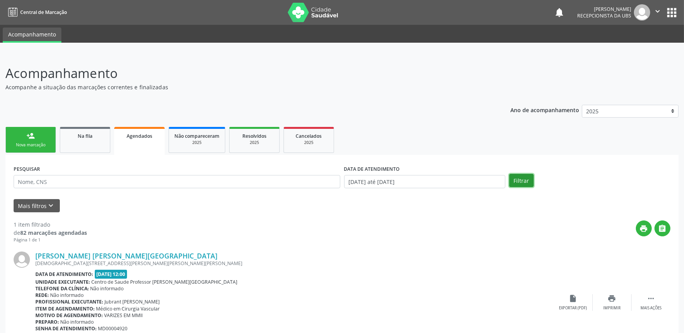
click at [522, 176] on button "Filtrar" at bounding box center [521, 180] width 24 height 13
click at [523, 176] on button "Filtrar" at bounding box center [521, 180] width 24 height 13
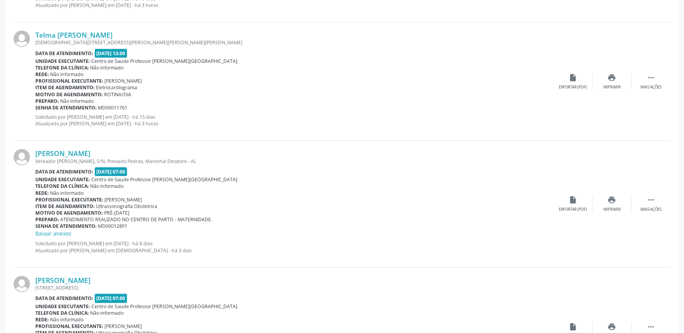
scroll to position [1748, 0]
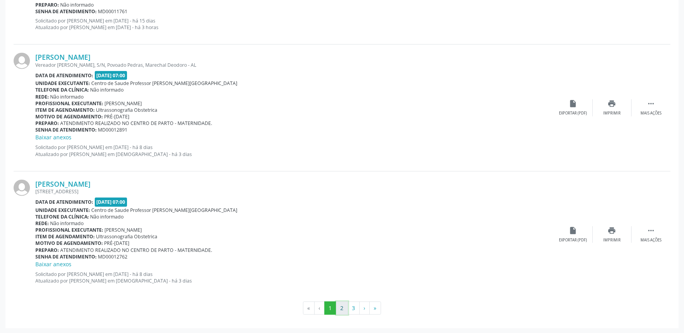
click at [338, 308] on button "2" at bounding box center [342, 308] width 12 height 13
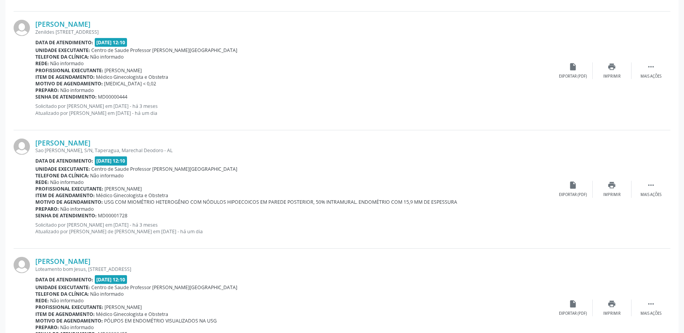
scroll to position [1185, 0]
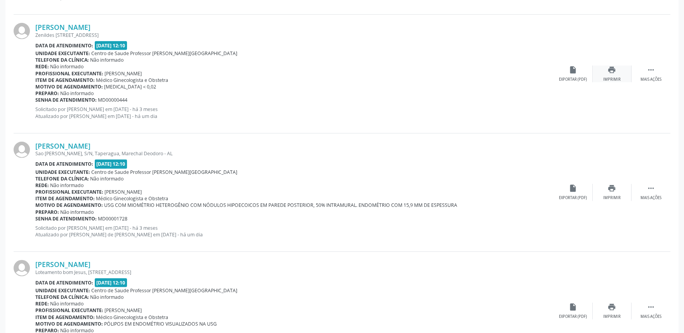
click at [608, 78] on div "Imprimir" at bounding box center [611, 79] width 17 height 5
click at [604, 191] on div "print Imprimir" at bounding box center [611, 192] width 39 height 17
click at [606, 310] on div "print Imprimir" at bounding box center [611, 311] width 39 height 17
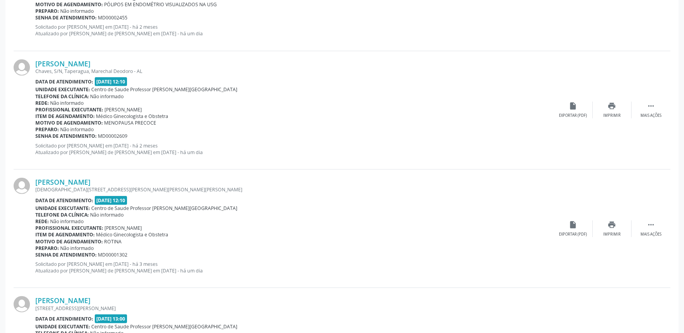
scroll to position [1513, 0]
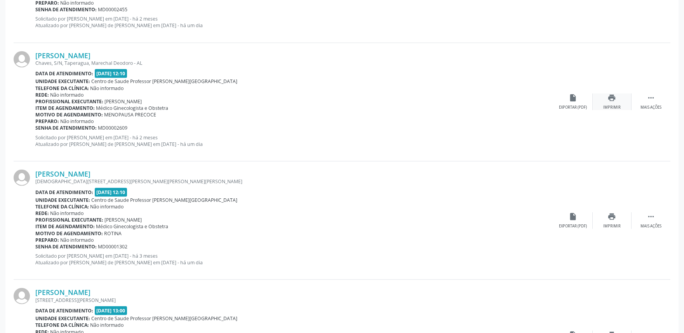
click at [611, 107] on div "Imprimir" at bounding box center [611, 107] width 17 height 5
click at [613, 224] on div "Imprimir" at bounding box center [611, 226] width 17 height 5
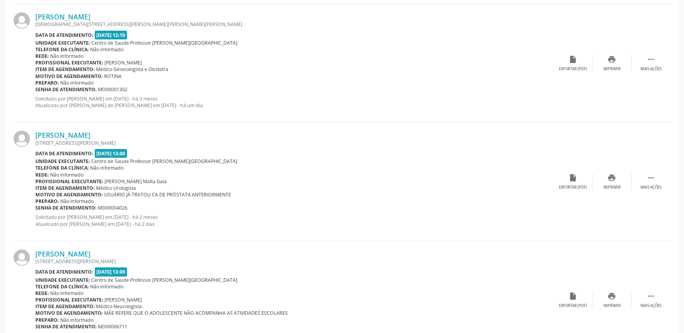
scroll to position [1732, 0]
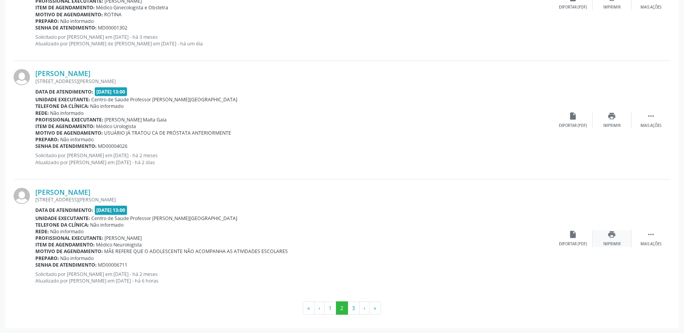
click at [616, 238] on div "print Imprimir" at bounding box center [611, 238] width 39 height 17
click at [85, 193] on link "[PERSON_NAME]" at bounding box center [62, 192] width 55 height 9
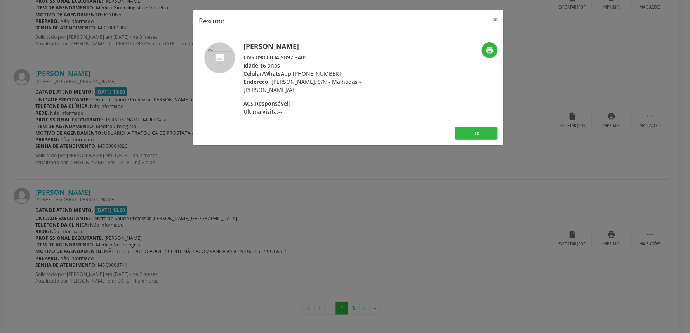
drag, startPoint x: 256, startPoint y: 59, endPoint x: 315, endPoint y: 56, distance: 58.7
click at [315, 56] on div "CNS: 898 0034 9897 9401" at bounding box center [318, 57] width 151 height 8
copy div "898 0034 9897 9401"
click at [318, 205] on div "Resumo × [PERSON_NAME] CNS: 898 0034 9897 9401 Idade: 16 anos Celular/WhatsApp:…" at bounding box center [345, 166] width 690 height 333
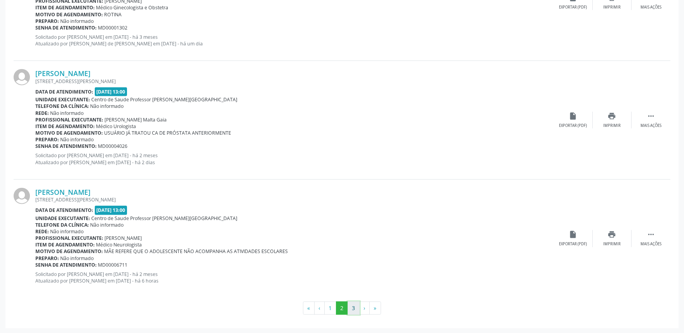
click at [356, 307] on button "3" at bounding box center [353, 308] width 12 height 13
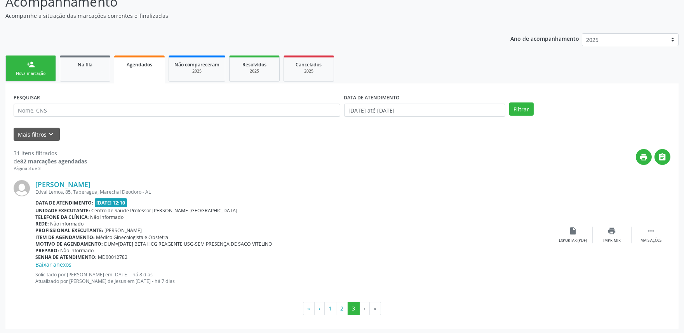
scroll to position [72, 0]
click at [90, 74] on link "Na fila" at bounding box center [85, 68] width 50 height 26
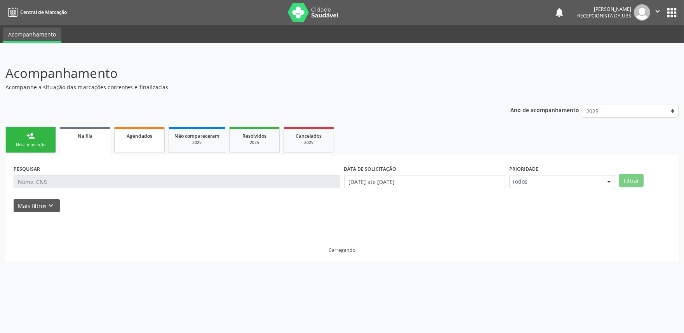
scroll to position [0, 0]
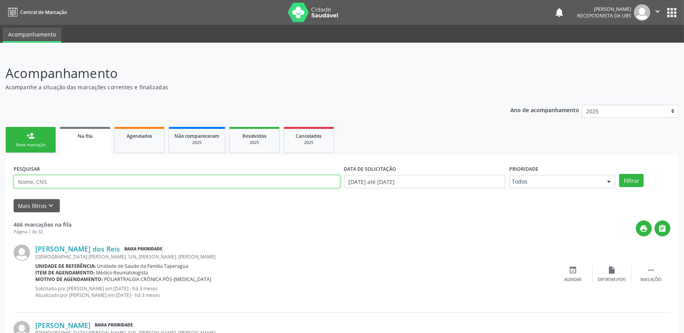
click at [115, 183] on input "text" at bounding box center [177, 181] width 327 height 13
type input "706409112679488"
click at [619, 174] on button "Filtrar" at bounding box center [631, 180] width 24 height 13
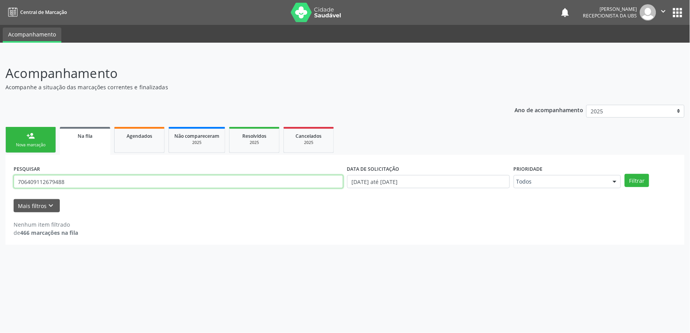
click at [109, 184] on input "706409112679488" at bounding box center [179, 181] width 330 height 13
click at [132, 148] on link "Agendados" at bounding box center [139, 140] width 50 height 26
select select "9"
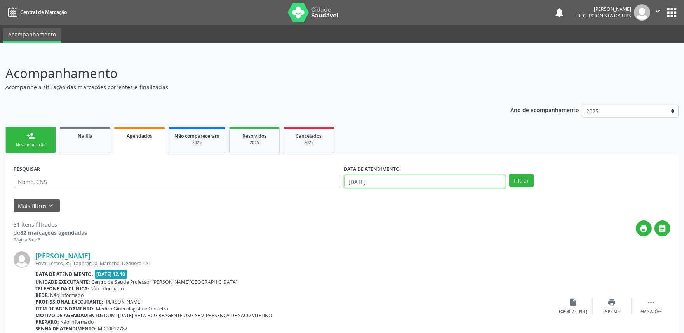
click at [407, 183] on input "[DATE]" at bounding box center [424, 181] width 161 height 13
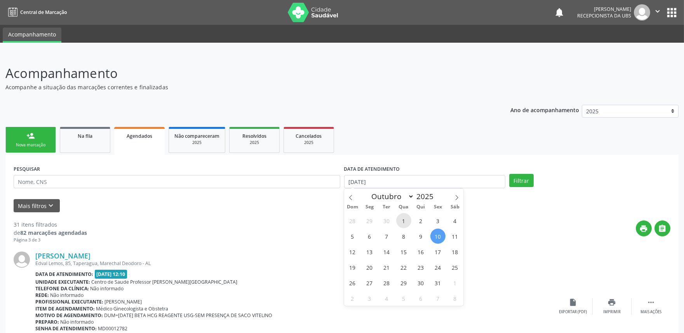
click at [402, 217] on span "1" at bounding box center [403, 220] width 15 height 15
type input "01/10/2025"
click at [435, 231] on span "10" at bounding box center [437, 236] width 15 height 15
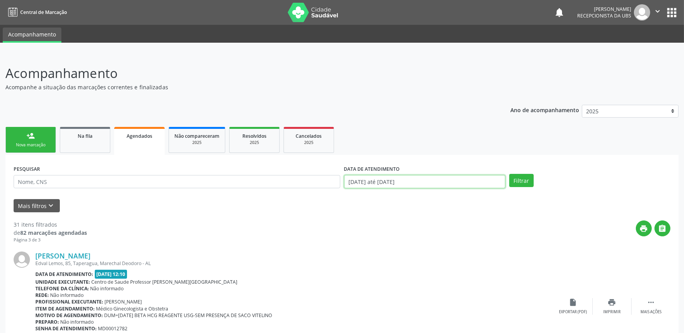
click at [422, 177] on input "[DATE] até [DATE]" at bounding box center [424, 181] width 161 height 13
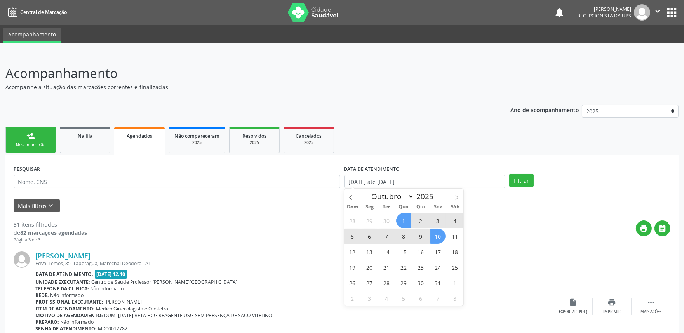
click at [436, 239] on span "10" at bounding box center [437, 236] width 15 height 15
type input "[DATE]"
click at [456, 199] on icon at bounding box center [456, 197] width 3 height 5
select select "10"
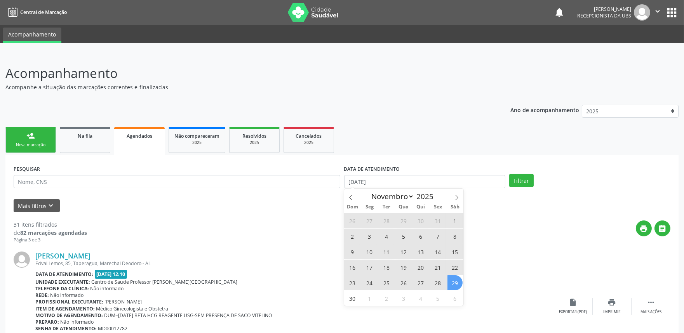
click at [456, 284] on span "29" at bounding box center [454, 282] width 15 height 15
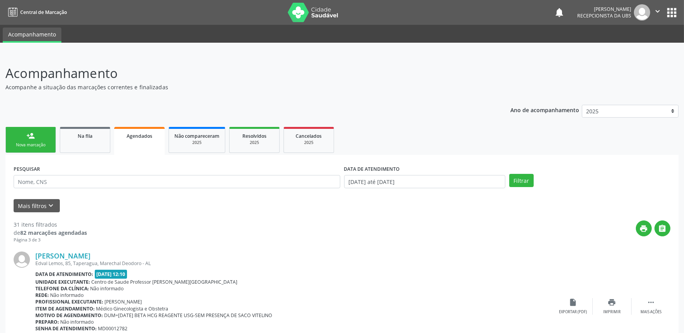
click at [522, 172] on div "PESQUISAR DATA DE ATENDIMENTO [DATE] até [DATE] Filtrar" at bounding box center [342, 178] width 660 height 30
click at [522, 181] on button "Filtrar" at bounding box center [521, 180] width 24 height 13
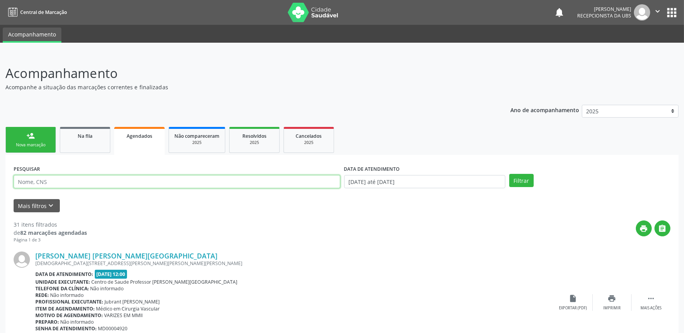
click at [206, 187] on input "text" at bounding box center [177, 181] width 327 height 13
paste input "706409112679488"
type input "706409112679488"
click at [509, 174] on button "Filtrar" at bounding box center [521, 180] width 24 height 13
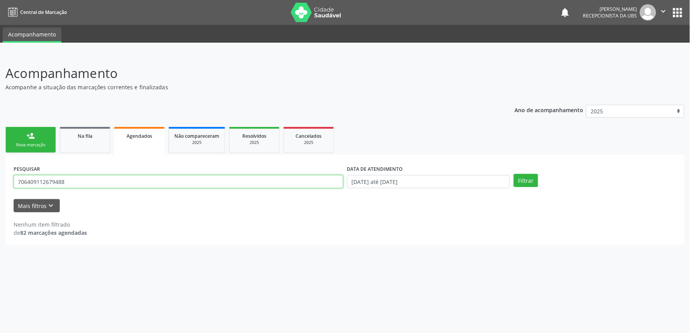
click at [100, 182] on input "706409112679488" at bounding box center [179, 181] width 330 height 13
click at [525, 183] on button "Filtrar" at bounding box center [526, 180] width 24 height 13
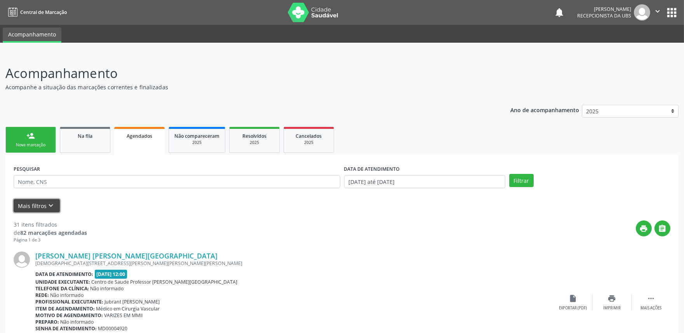
click at [51, 206] on icon "keyboard_arrow_down" at bounding box center [51, 206] width 9 height 9
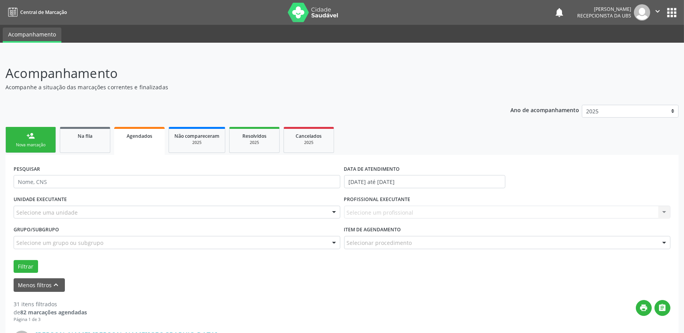
click at [437, 242] on div "Selecionar procedimento" at bounding box center [507, 242] width 327 height 13
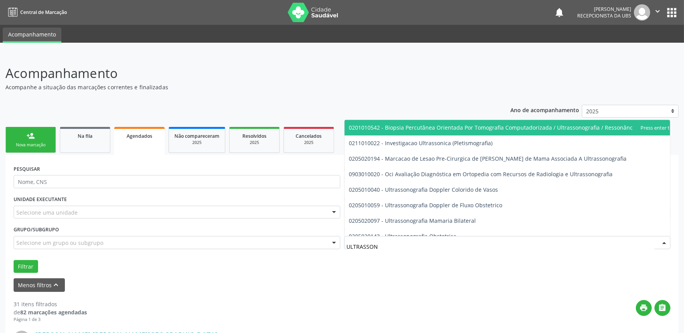
type input "ULTRASSONO"
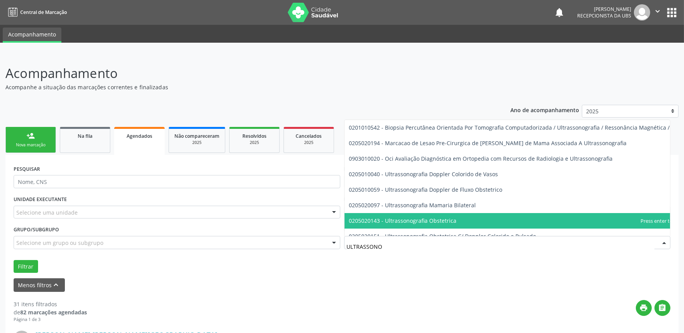
click at [443, 219] on span "0205020143 - Ultrassonografia Obstetrica" at bounding box center [403, 220] width 108 height 7
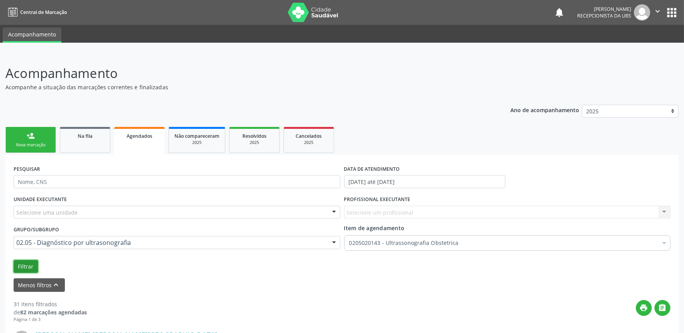
click at [30, 269] on button "Filtrar" at bounding box center [26, 266] width 24 height 13
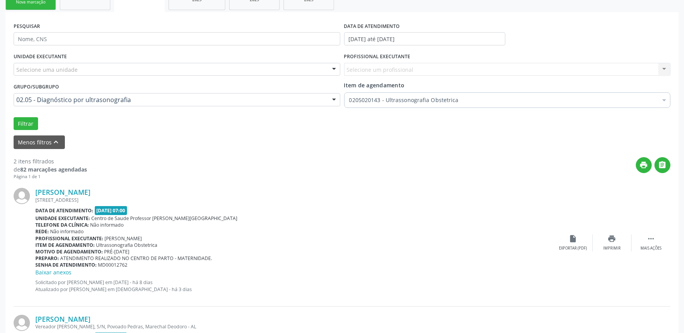
scroll to position [122, 0]
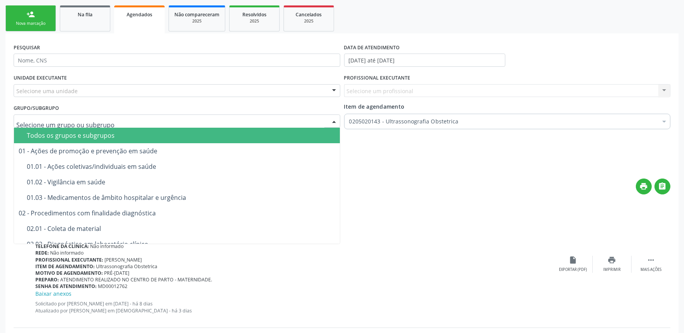
click at [150, 133] on div "Todos os grupos e subgrupos" at bounding box center [181, 135] width 308 height 6
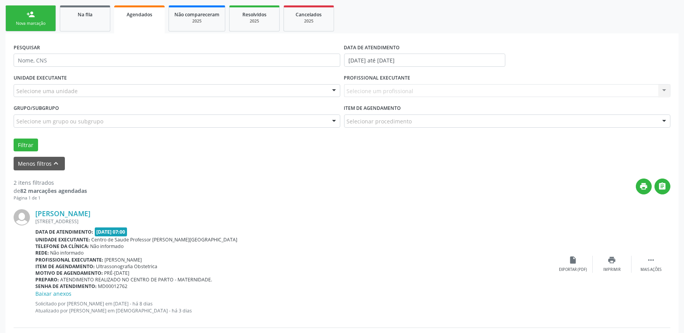
click at [150, 133] on div "UNIDADE EXECUTANTE Selecione uma unidade Todos as unidades Aeronave Baron 58 Ae…" at bounding box center [342, 111] width 660 height 79
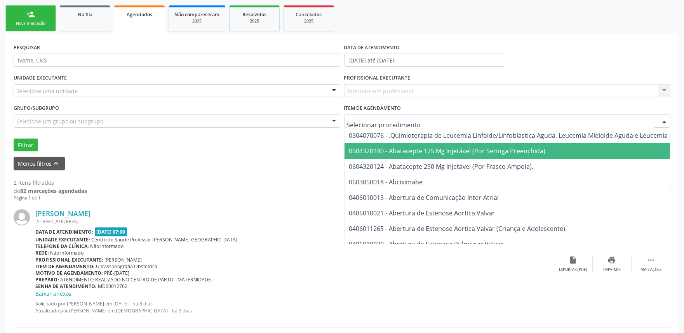
click at [206, 196] on div "print " at bounding box center [378, 190] width 583 height 23
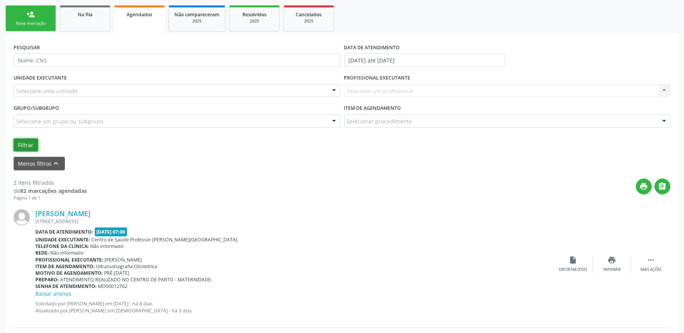
click at [23, 142] on button "Filtrar" at bounding box center [26, 145] width 24 height 13
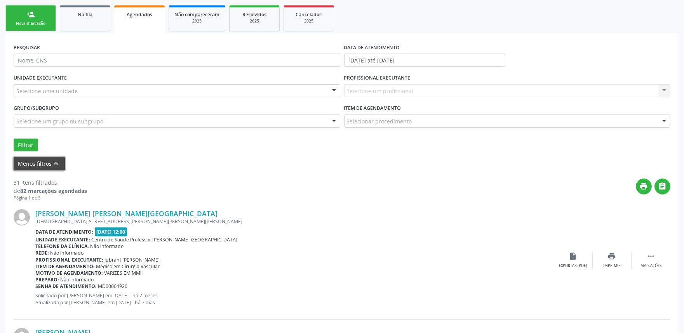
click at [53, 160] on icon "keyboard_arrow_up" at bounding box center [56, 163] width 9 height 9
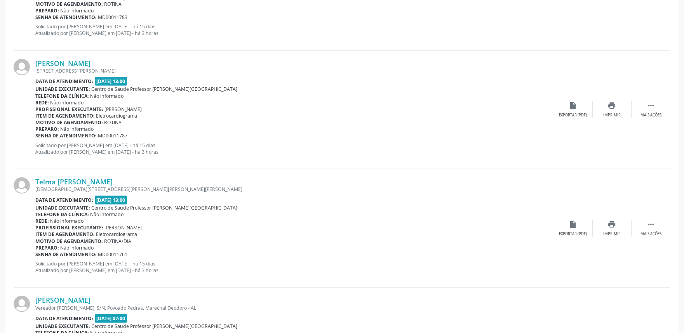
scroll to position [1748, 0]
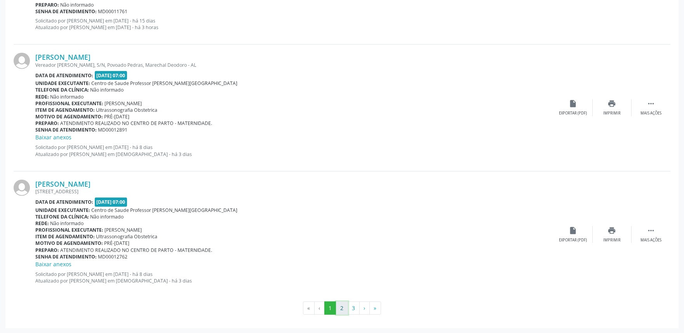
click at [347, 313] on button "2" at bounding box center [342, 308] width 12 height 13
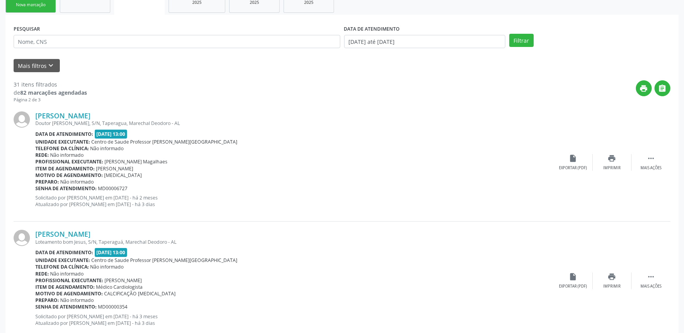
scroll to position [0, 0]
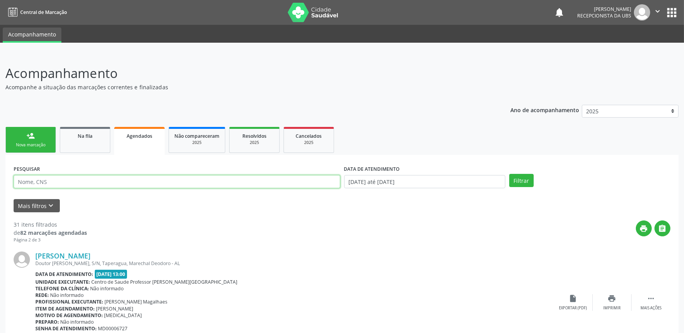
click at [166, 184] on input "text" at bounding box center [177, 181] width 327 height 13
type input "702000848325584"
click at [509, 174] on button "Filtrar" at bounding box center [521, 180] width 24 height 13
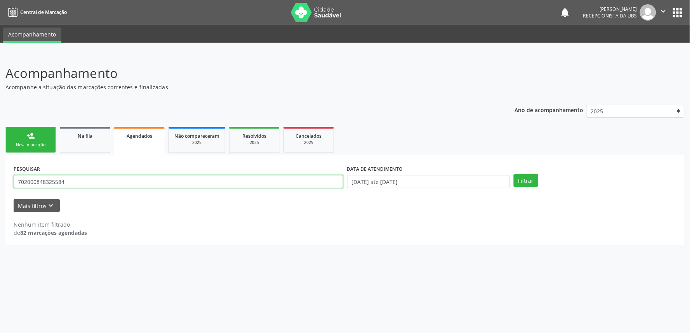
click at [173, 182] on input "702000848325584" at bounding box center [179, 181] width 330 height 13
click at [525, 180] on button "Filtrar" at bounding box center [526, 180] width 24 height 13
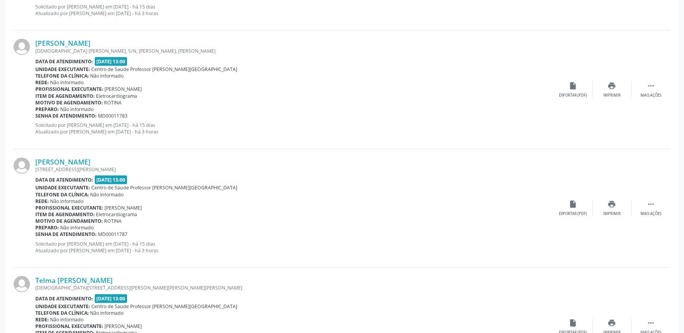
scroll to position [1409, 0]
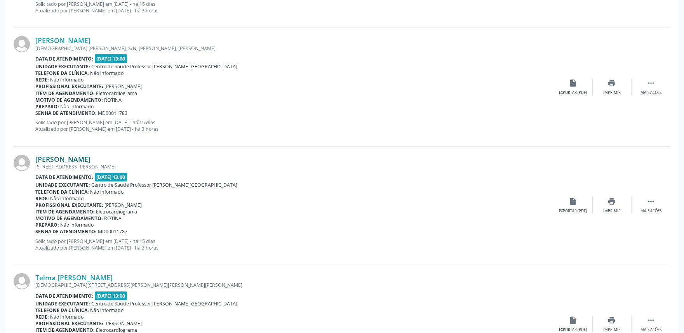
click at [86, 155] on link "[PERSON_NAME]" at bounding box center [62, 159] width 55 height 9
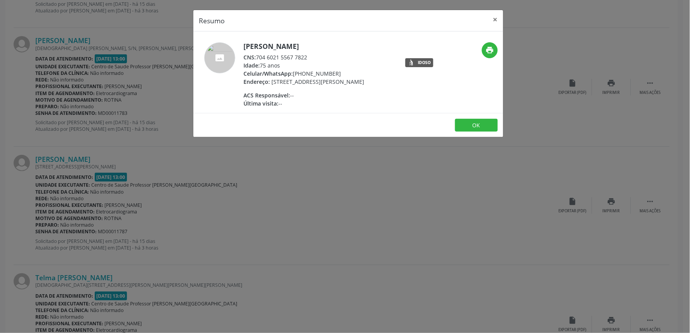
drag, startPoint x: 257, startPoint y: 56, endPoint x: 316, endPoint y: 61, distance: 58.9
click at [316, 61] on div "[PERSON_NAME] CNS: 704 6021 5567 7822 Idade: 75 anos Celular/WhatsApp: [PHONE_N…" at bounding box center [303, 74] width 121 height 65
copy div "704 6021 5567 7822 Idade: 75 anos"
click at [637, 123] on div "Resumo × [PERSON_NAME] CNS: 704 6021 5567 7822 Idade: 75 anos Celular/WhatsApp:…" at bounding box center [345, 166] width 690 height 333
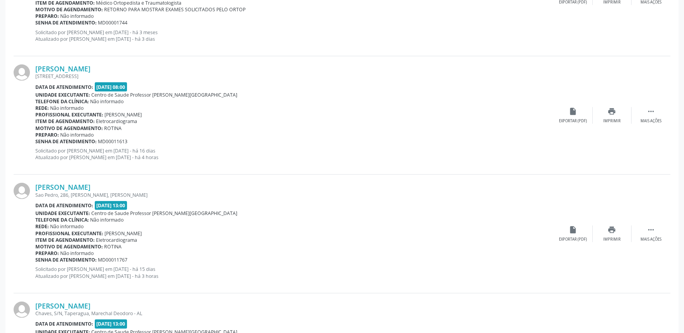
scroll to position [1022, 0]
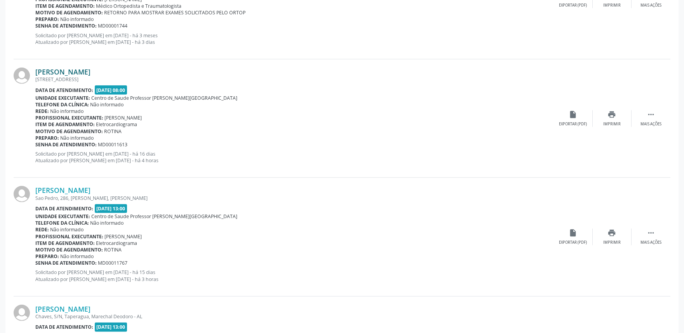
click at [90, 73] on link "[PERSON_NAME]" at bounding box center [62, 72] width 55 height 9
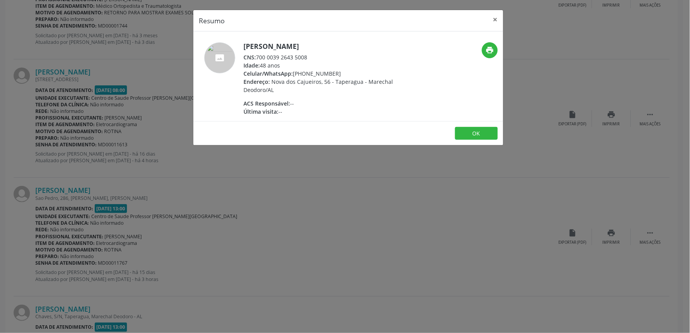
drag, startPoint x: 258, startPoint y: 54, endPoint x: 316, endPoint y: 56, distance: 58.7
click at [316, 56] on div "CNS: 700 0039 2643 5008" at bounding box center [318, 57] width 151 height 8
copy div "700 0039 2643 5008"
click at [165, 116] on div "Resumo × [PERSON_NAME] CNS: 700 0039 2643 5008 Idade: 48 anos Celular/WhatsApp:…" at bounding box center [345, 166] width 690 height 333
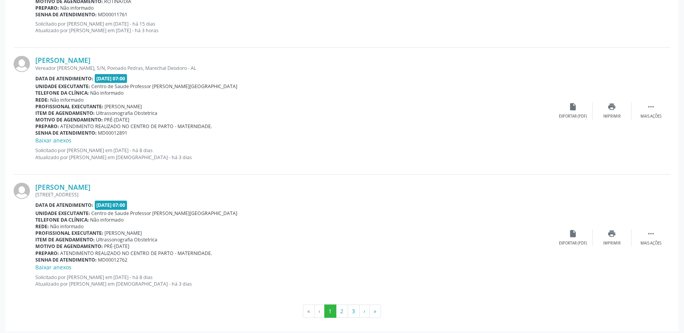
scroll to position [1748, 0]
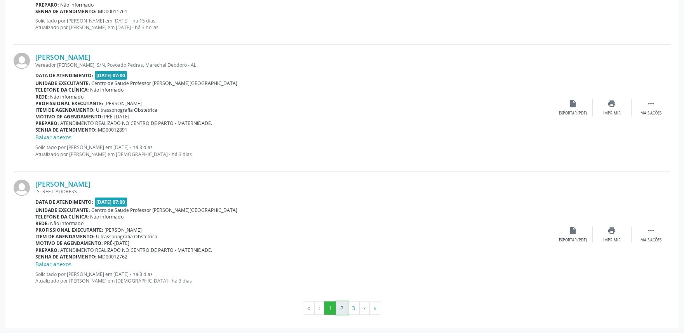
click at [342, 305] on button "2" at bounding box center [342, 308] width 12 height 13
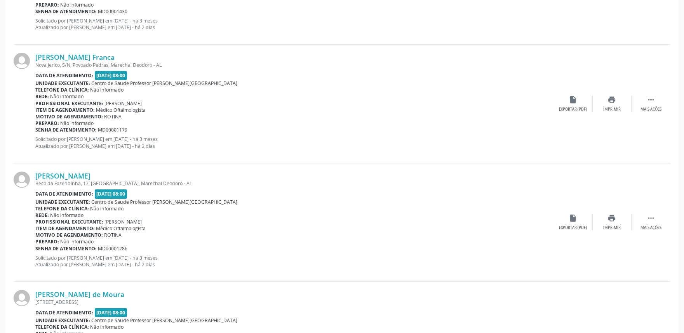
scroll to position [541, 0]
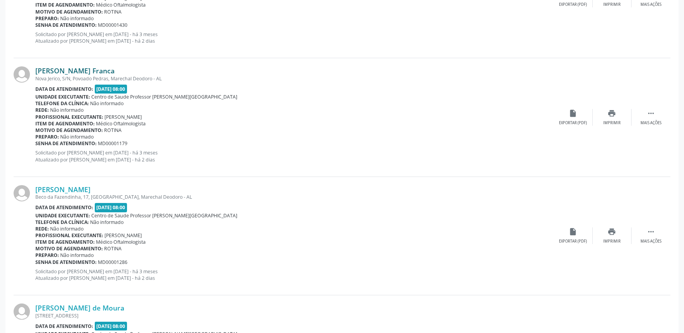
click at [100, 67] on link "[PERSON_NAME] Franca" at bounding box center [74, 70] width 79 height 9
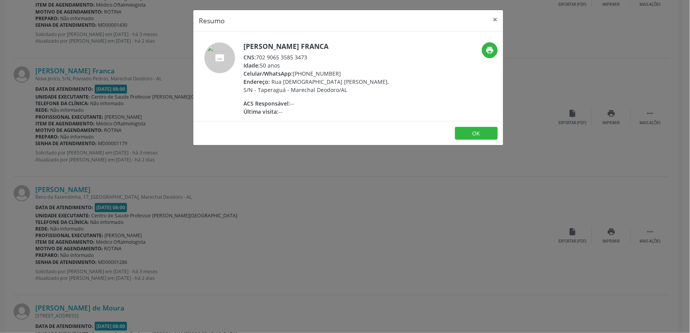
click at [346, 156] on div "Resumo × Arlene dos Santos Franca CNS: 702 9065 3585 3473 Idade: 50 anos Celula…" at bounding box center [345, 166] width 690 height 333
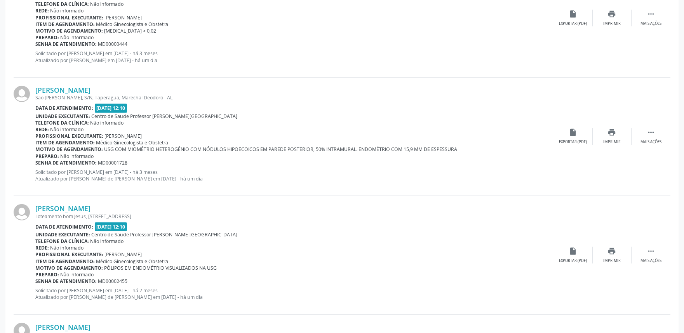
scroll to position [1732, 0]
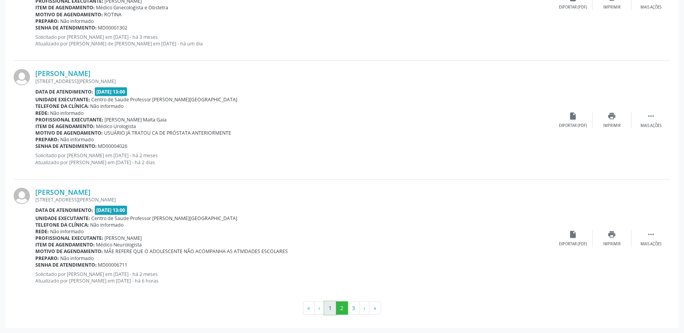
click at [334, 307] on button "1" at bounding box center [330, 308] width 12 height 13
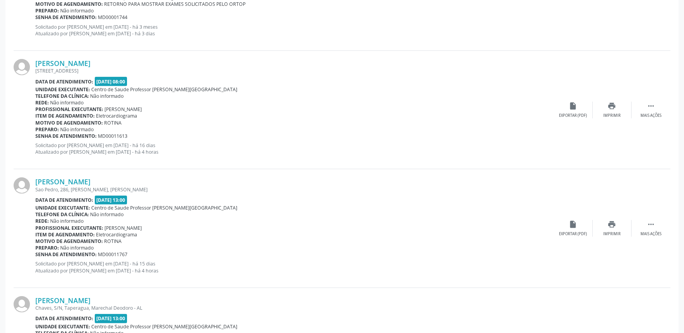
scroll to position [1748, 0]
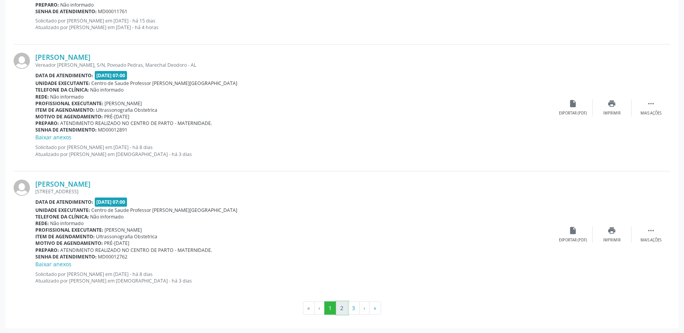
click at [340, 309] on button "2" at bounding box center [342, 308] width 12 height 13
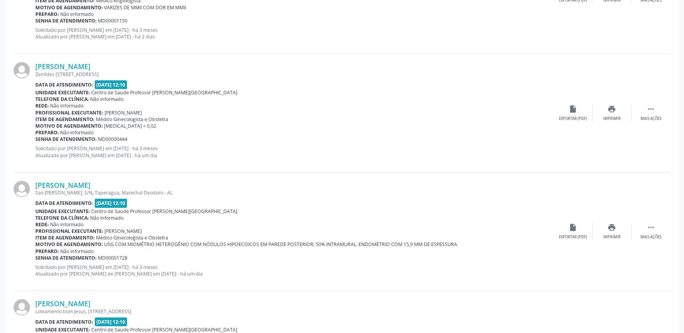
scroll to position [0, 0]
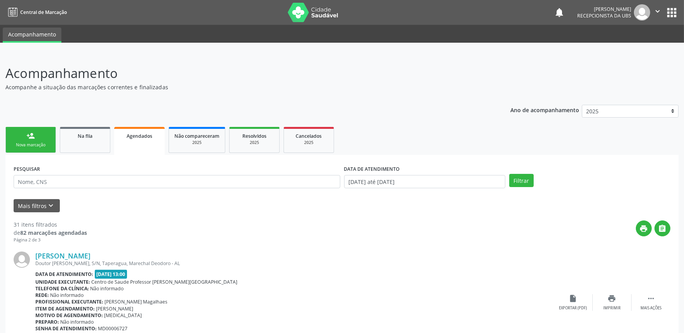
click at [651, 14] on button "" at bounding box center [657, 12] width 15 height 16
click at [646, 45] on link "Sair" at bounding box center [638, 47] width 54 height 11
